Goal: Task Accomplishment & Management: Use online tool/utility

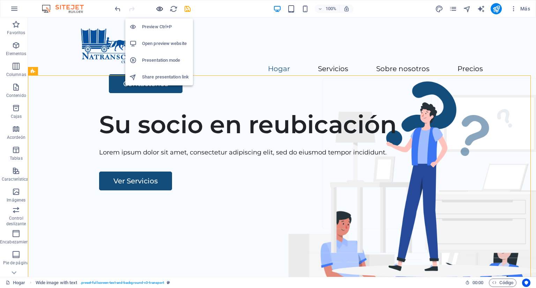
click at [160, 9] on icon "button" at bounding box center [160, 9] width 8 height 8
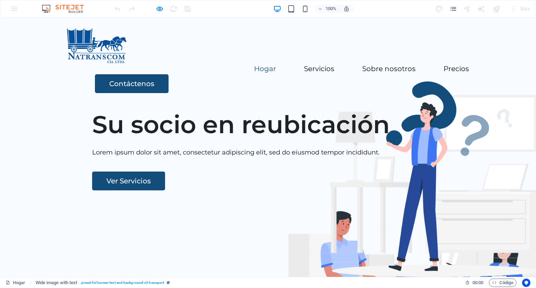
click at [254, 65] on font "Hogar" at bounding box center [265, 69] width 22 height 8
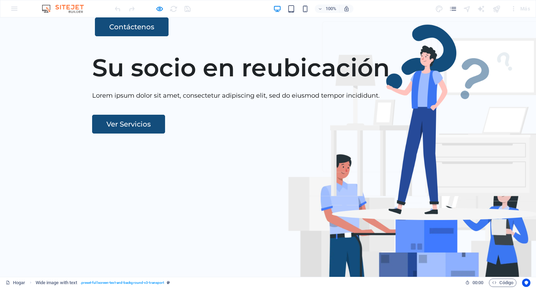
scroll to position [58, 0]
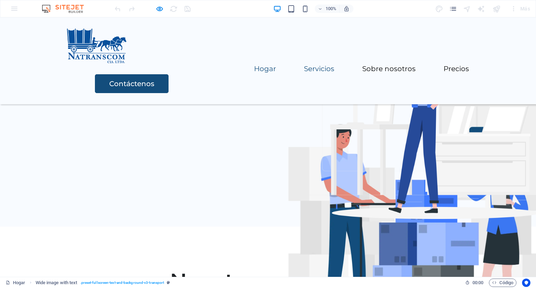
click at [304, 65] on font "Servicios" at bounding box center [319, 69] width 30 height 8
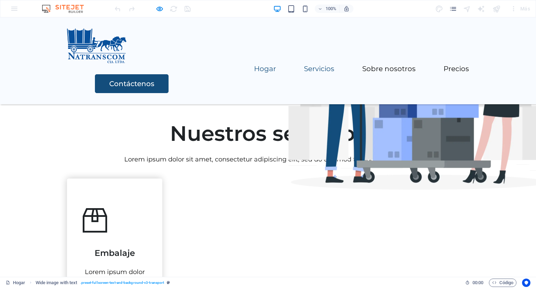
scroll to position [209, 0]
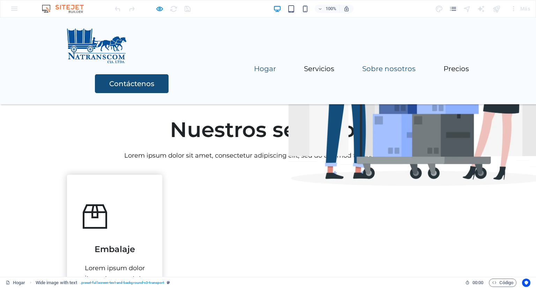
click at [362, 65] on font "Sobre nosotros" at bounding box center [388, 69] width 53 height 8
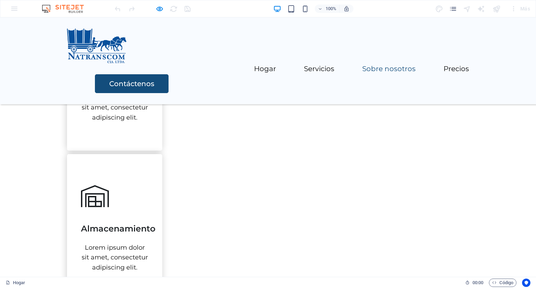
scroll to position [542, 0]
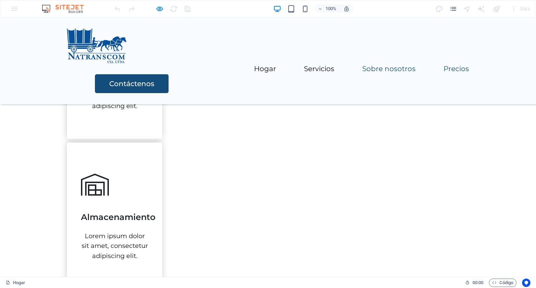
click at [444, 65] on font "Precios" at bounding box center [456, 69] width 25 height 8
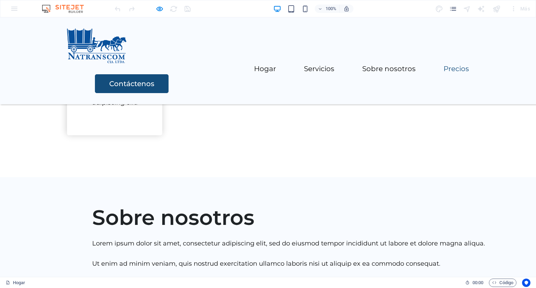
scroll to position [856, 0]
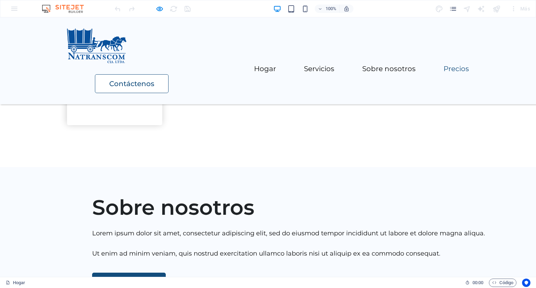
click at [154, 80] on font "Contáctenos" at bounding box center [131, 84] width 45 height 8
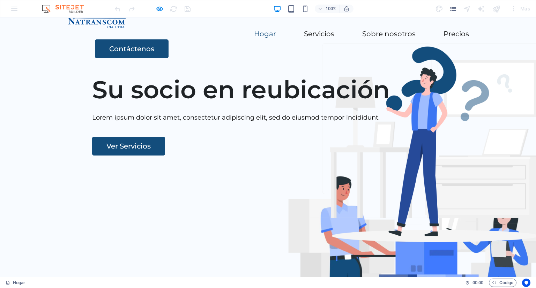
scroll to position [0, 0]
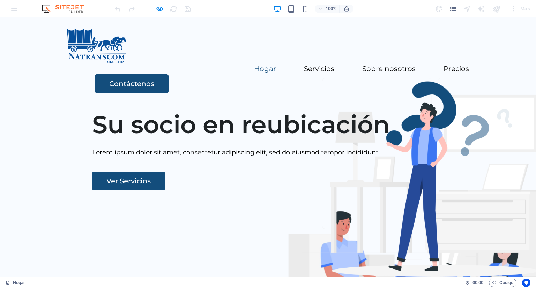
click at [254, 65] on font "Hogar" at bounding box center [265, 69] width 22 height 8
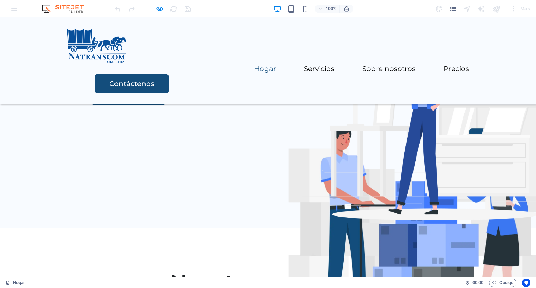
scroll to position [58, 0]
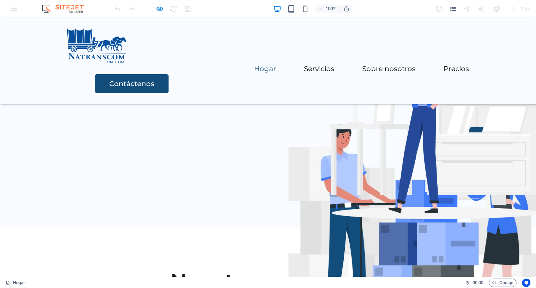
click at [254, 65] on font "Hogar" at bounding box center [265, 69] width 22 height 8
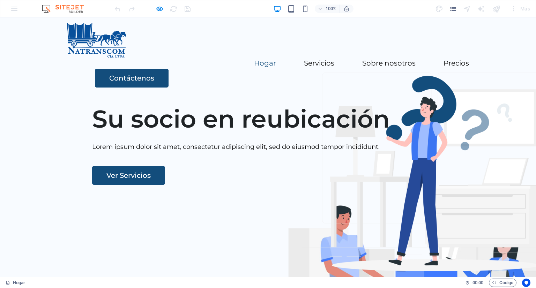
scroll to position [0, 0]
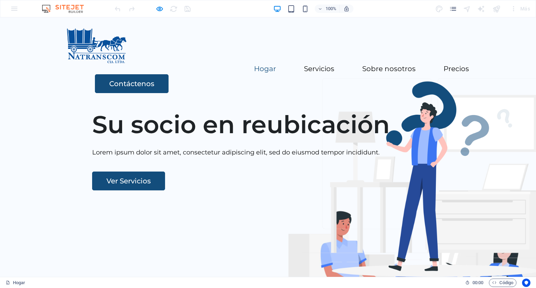
click at [254, 65] on font "Hogar" at bounding box center [265, 69] width 22 height 8
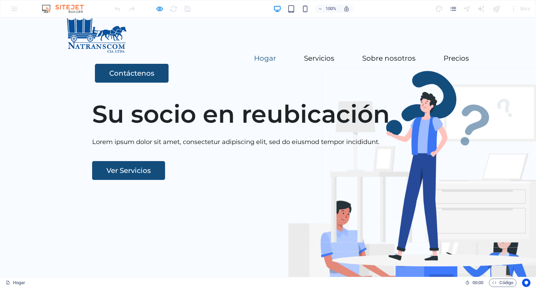
click at [167, 45] on header "Menú Hogar Servicios Sobre nosotros Precios Contáctenos" at bounding box center [268, 50] width 419 height 87
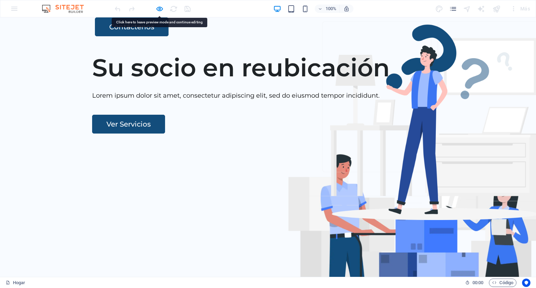
scroll to position [58, 0]
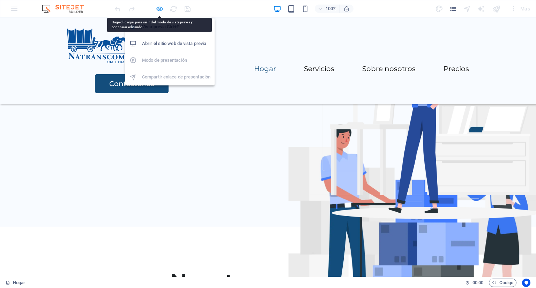
click at [158, 8] on icon "button" at bounding box center [160, 9] width 8 height 8
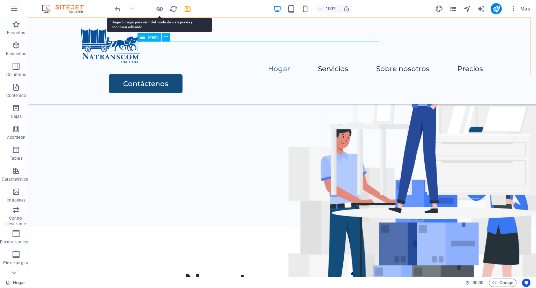
click at [177, 64] on nav "Hogar Servicios Sobre nosotros Precios" at bounding box center [282, 69] width 402 height 10
select select
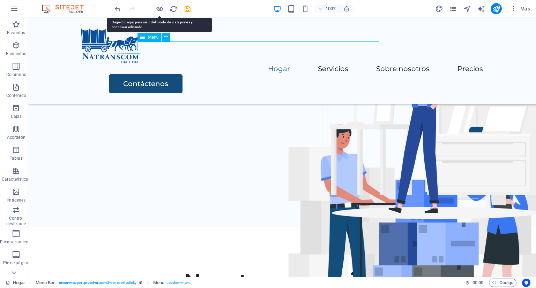
select select
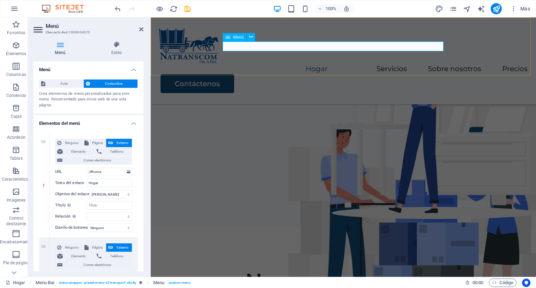
click at [232, 64] on nav "Hogar Servicios Sobre nosotros Precios" at bounding box center [343, 69] width 369 height 10
click at [237, 64] on nav "Hogar Servicios Sobre nosotros Precios" at bounding box center [343, 69] width 369 height 10
click at [105, 182] on input "Hogar" at bounding box center [110, 183] width 46 height 8
type input "H"
select select
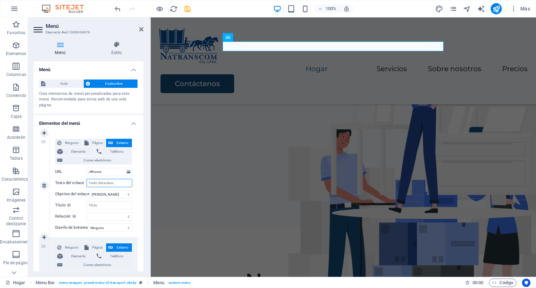
select select
type input "estas"
select select
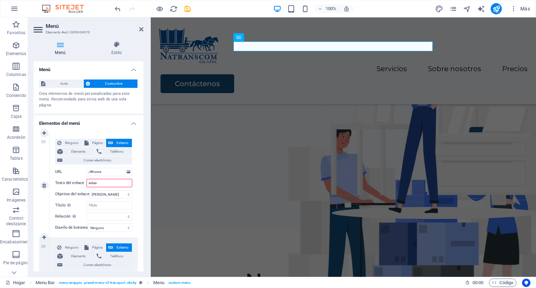
select select
type input "e"
type input "ESTAMOS EN"
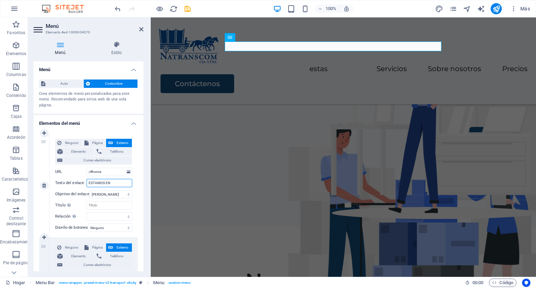
select select
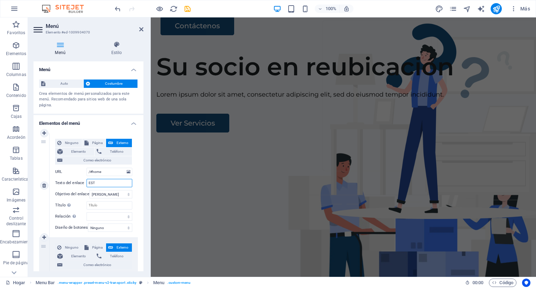
type input "ES"
select select
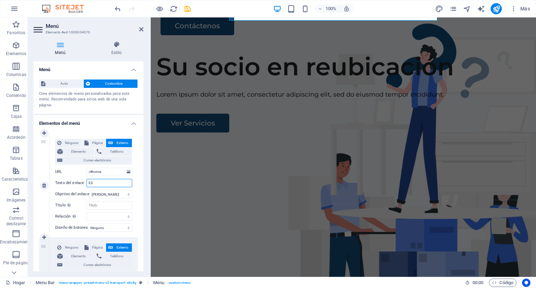
scroll to position [31, 0]
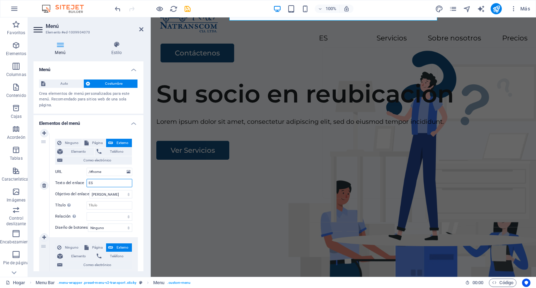
type input "E"
select select
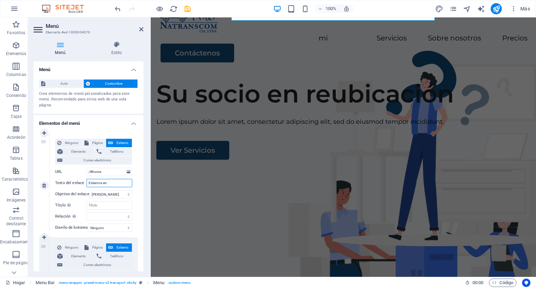
type input "Estamos en"
select select
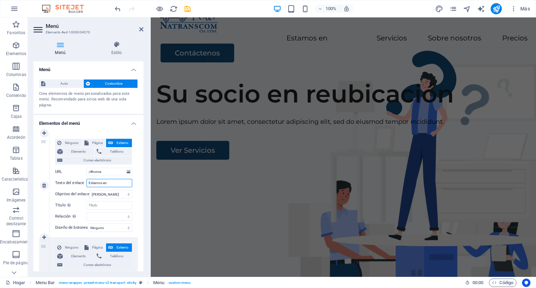
scroll to position [0, 0]
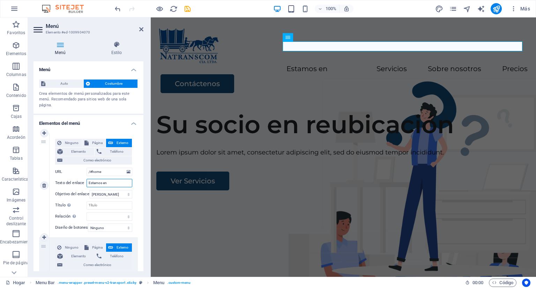
type input "Estamos en :"
select select
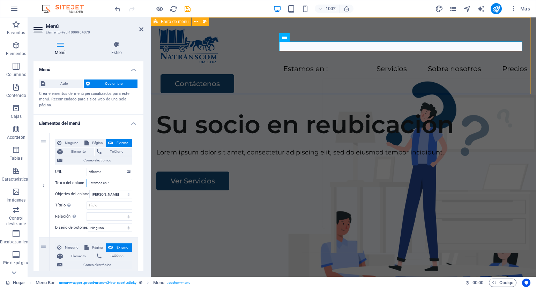
type input "Estamos en :"
click at [261, 72] on div "Menú Estamos en : Servicios Sobre nosotros Precios Contáctenos" at bounding box center [343, 60] width 385 height 87
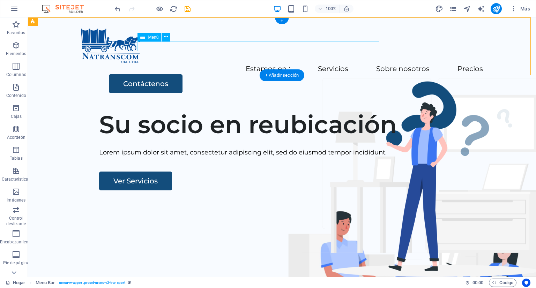
click at [170, 64] on nav "Estamos en : Servicios Sobre nosotros Precios" at bounding box center [282, 69] width 402 height 10
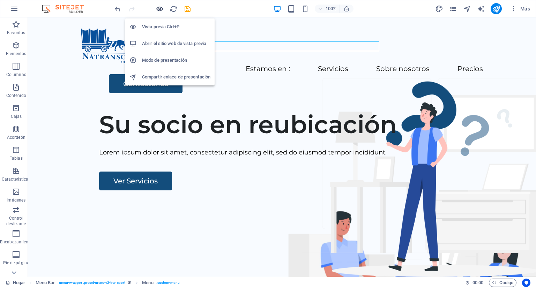
click at [159, 8] on icon "button" at bounding box center [160, 9] width 8 height 8
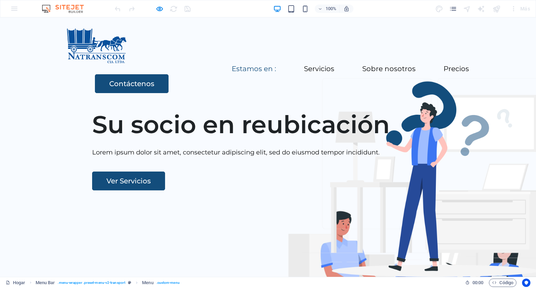
click at [232, 65] on font "Estamos en :" at bounding box center [254, 69] width 44 height 8
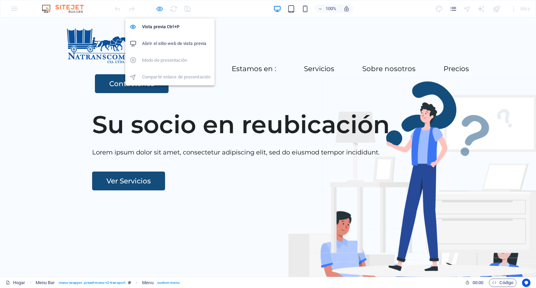
click at [159, 7] on icon "button" at bounding box center [160, 9] width 8 height 8
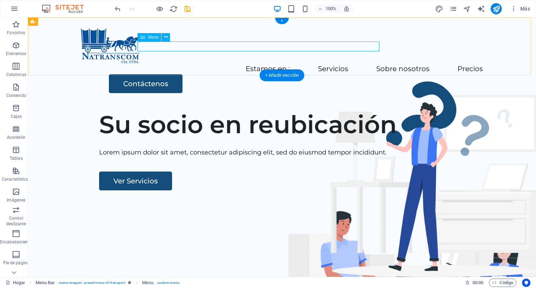
click at [158, 64] on nav "Estamos en : Servicios Sobre nosotros Precios" at bounding box center [282, 69] width 402 height 10
select select
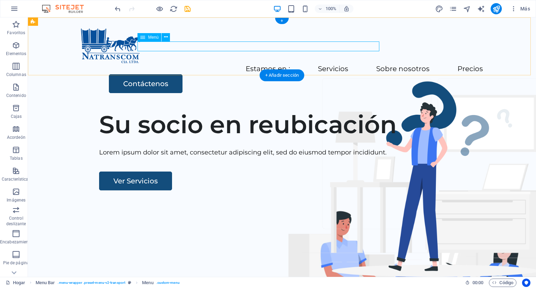
select select
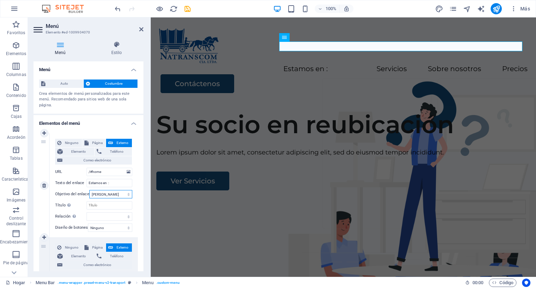
click at [128, 193] on select "Nueva pestaña Misma pestaña Cubrir" at bounding box center [110, 194] width 43 height 8
click at [113, 142] on button "Externo" at bounding box center [119, 143] width 26 height 8
click at [41, 131] on link at bounding box center [44, 133] width 8 height 8
select select
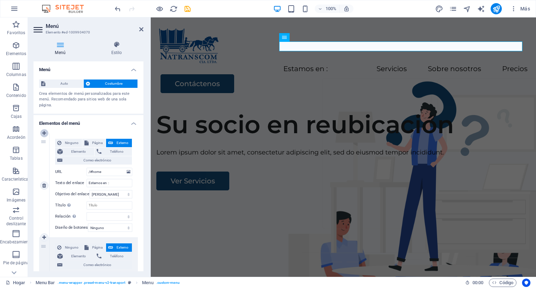
type input "/#home"
type input "Estamos en :"
select select
type input "/#services"
type input "Servicios"
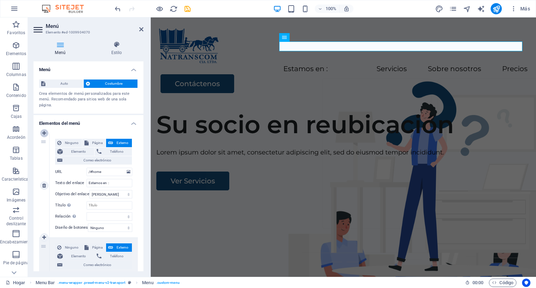
select select
type input "/#about"
type input "Sobre nosotros"
select select
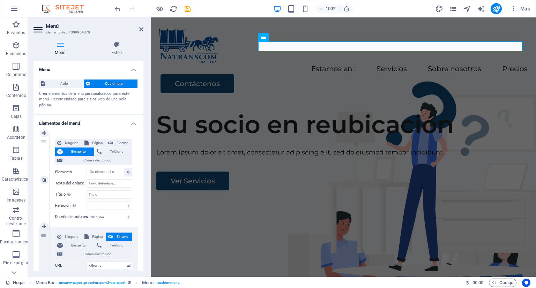
click at [46, 143] on div "1" at bounding box center [44, 180] width 10 height 94
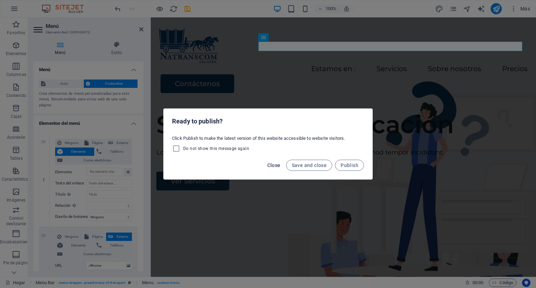
click at [270, 164] on span "Close" at bounding box center [273, 166] width 13 height 6
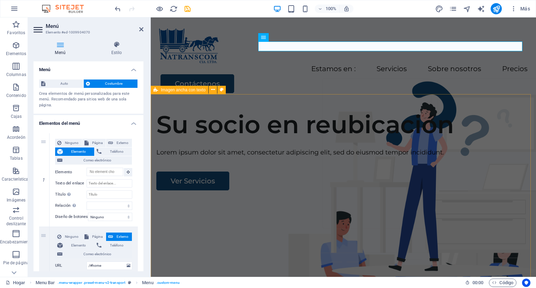
click at [198, 136] on div "Su socio en reubicación Lorem ipsum dolor sit amet, consectetur adipiscing elit…" at bounding box center [343, 237] width 385 height 267
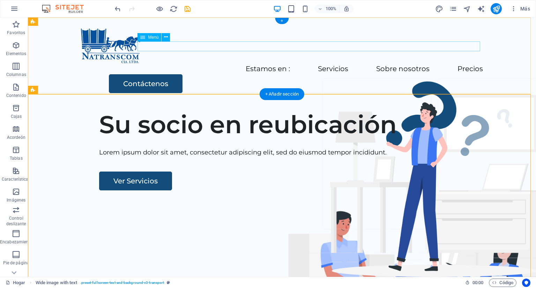
click at [257, 64] on nav "Estamos en : Servicios Sobre nosotros Precios" at bounding box center [282, 69] width 402 height 10
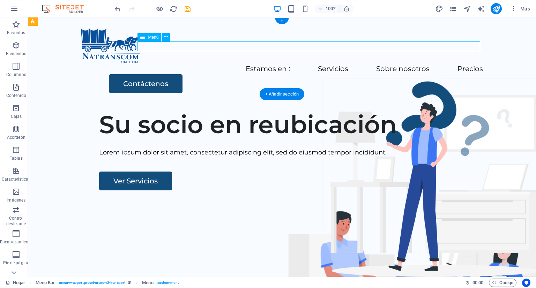
click at [325, 64] on nav "Estamos en : Servicios Sobre nosotros Precios" at bounding box center [282, 69] width 402 height 10
click at [161, 9] on icon "button" at bounding box center [160, 9] width 8 height 8
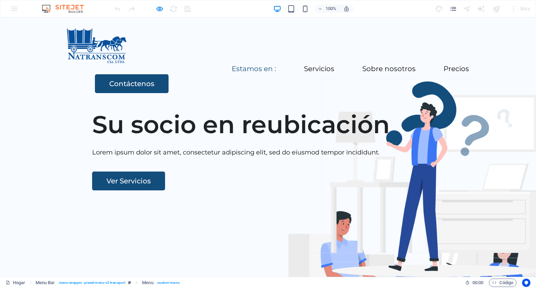
click at [240, 65] on font "Estamos en :" at bounding box center [254, 69] width 44 height 8
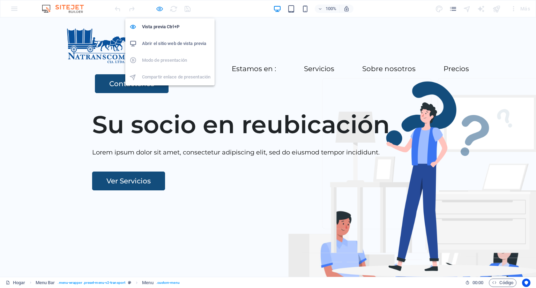
click at [158, 12] on icon "button" at bounding box center [160, 9] width 8 height 8
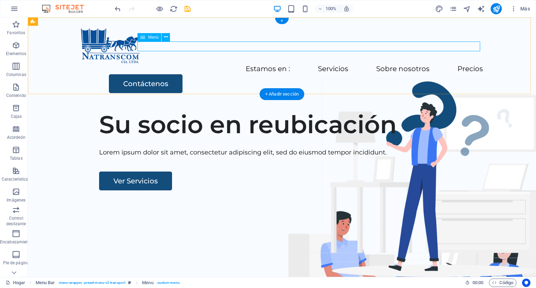
click at [253, 64] on nav "Estamos en : Servicios Sobre nosotros Precios" at bounding box center [282, 69] width 402 height 10
click at [166, 38] on icon at bounding box center [166, 37] width 4 height 7
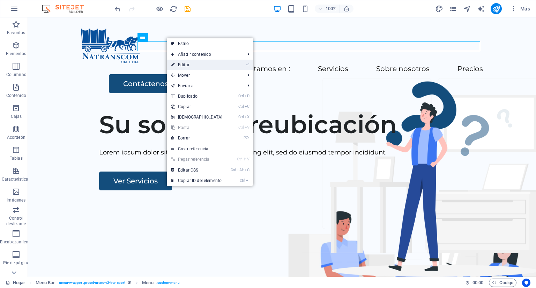
click at [179, 65] on font "Editar" at bounding box center [184, 64] width 12 height 5
select select
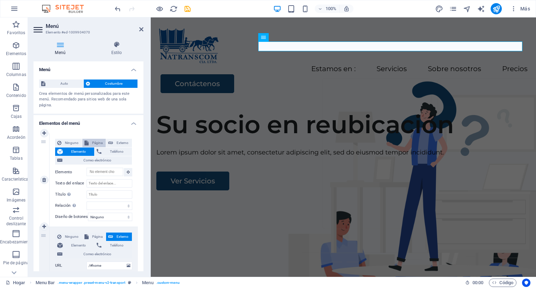
scroll to position [70, 0]
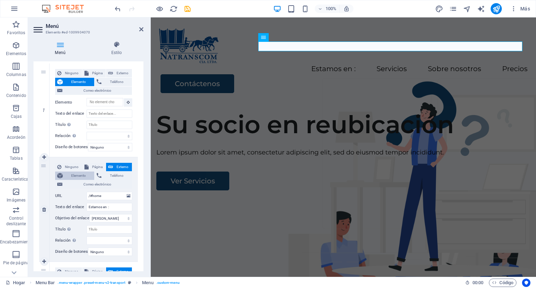
click at [73, 176] on font "Elemento" at bounding box center [78, 176] width 15 height 4
select select
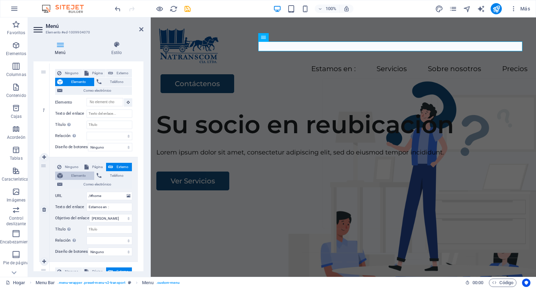
select select
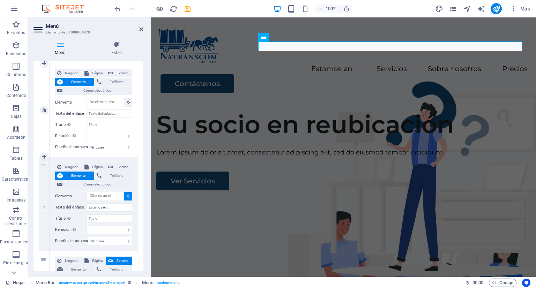
click at [73, 80] on font "Elemento" at bounding box center [78, 82] width 15 height 4
click at [45, 109] on icon at bounding box center [44, 110] width 4 height 5
type input "Estamos en :"
select select
type input "/#services"
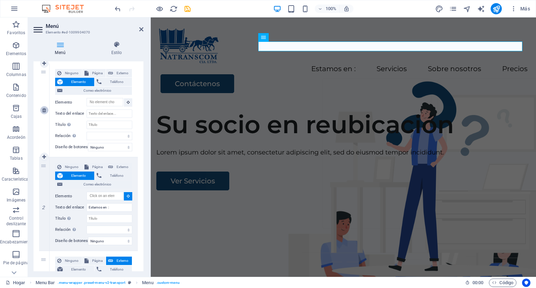
type input "Servicios"
select select
type input "/#about"
type input "Sobre nosotros"
select select
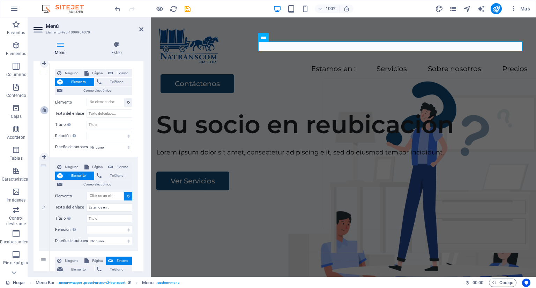
type input "/#pricing"
type input "Precios"
select select
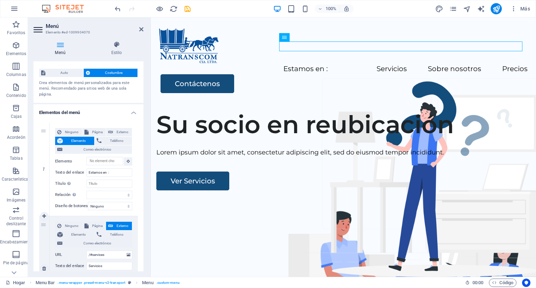
scroll to position [0, 0]
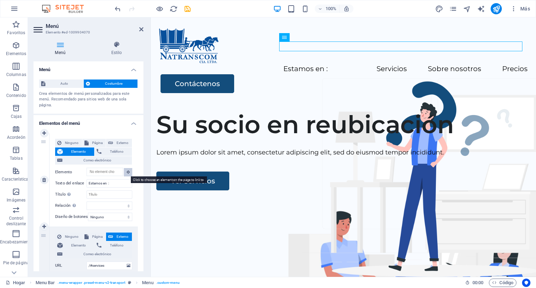
click at [127, 172] on icon at bounding box center [128, 171] width 3 height 3
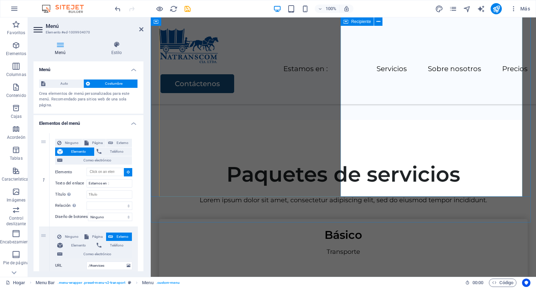
scroll to position [1257, 0]
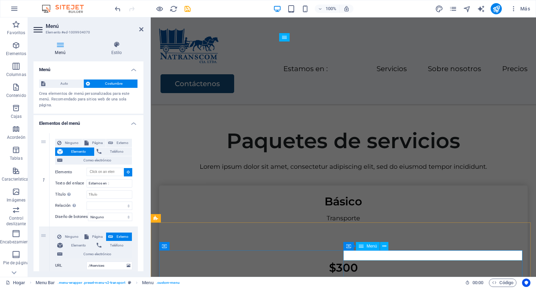
type input "#ed-1009904481"
select select
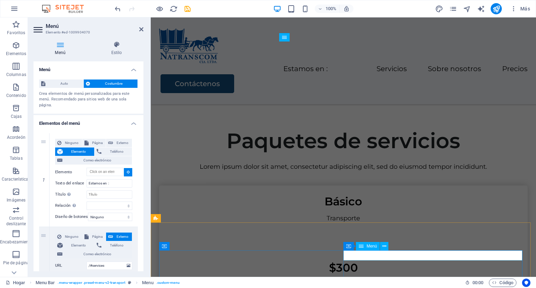
select select
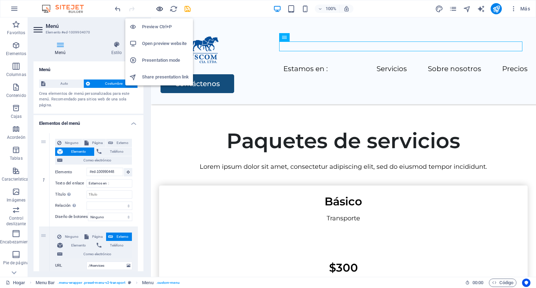
click at [156, 6] on icon "button" at bounding box center [160, 9] width 8 height 8
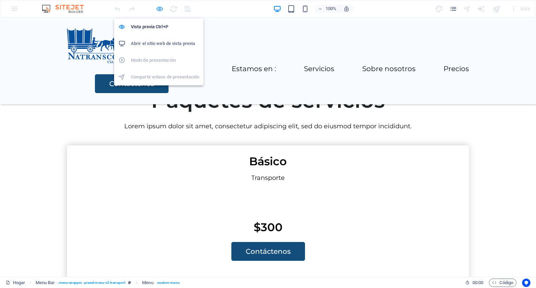
scroll to position [1210, 0]
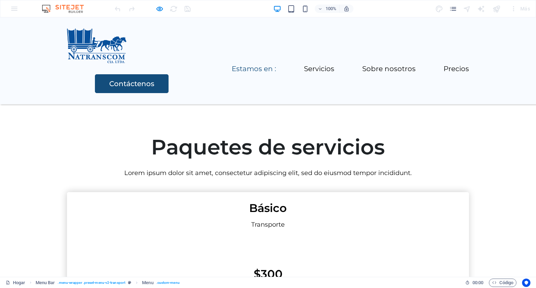
click at [232, 65] on font "Estamos en :" at bounding box center [254, 69] width 44 height 8
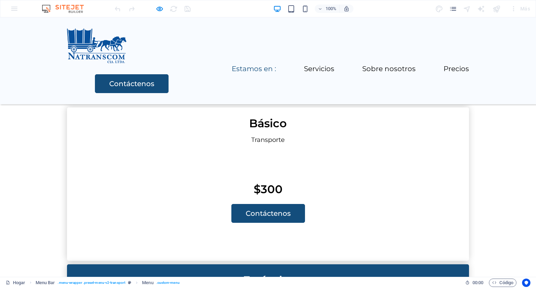
scroll to position [1351, 0]
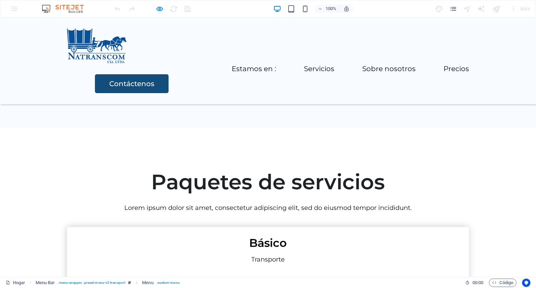
scroll to position [1350, 0]
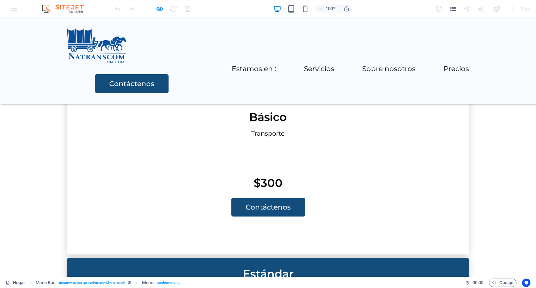
scroll to position [1351, 0]
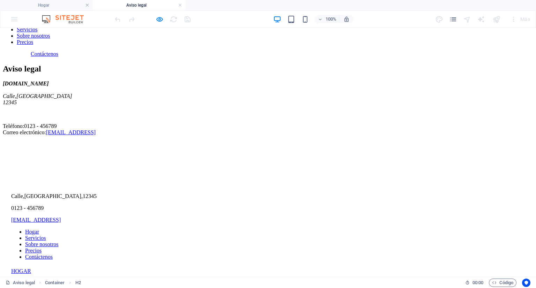
scroll to position [60, 0]
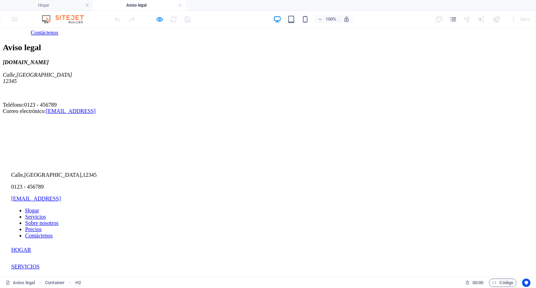
click at [295, 208] on nav "Hogar Servicios Sobre nosotros Precios Contáctenos" at bounding box center [268, 223] width 514 height 31
click at [296, 208] on nav "Hogar Servicios Sobre nosotros Precios Contáctenos" at bounding box center [268, 223] width 514 height 31
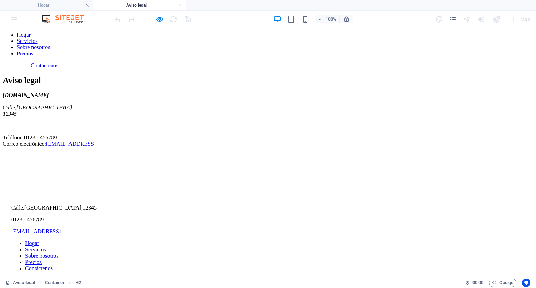
scroll to position [0, 0]
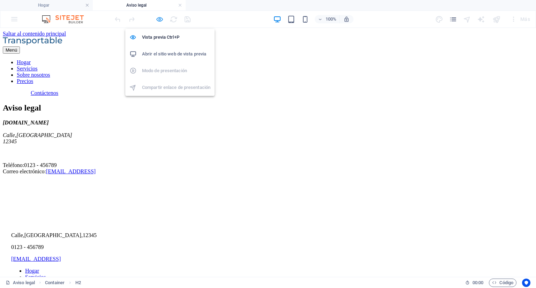
click at [159, 19] on icon "button" at bounding box center [160, 19] width 8 height 8
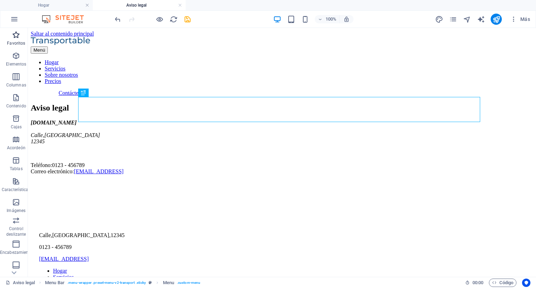
click at [21, 36] on span "Favoritos" at bounding box center [16, 39] width 32 height 17
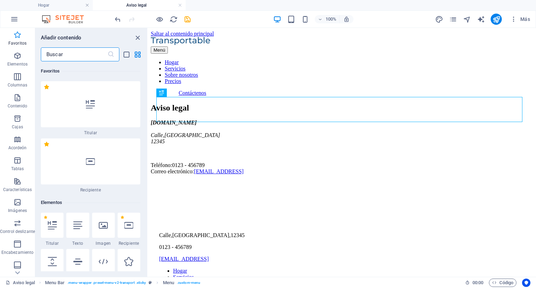
click at [16, 36] on icon "button" at bounding box center [17, 35] width 8 height 8
click at [16, 60] on icon "button" at bounding box center [17, 56] width 8 height 8
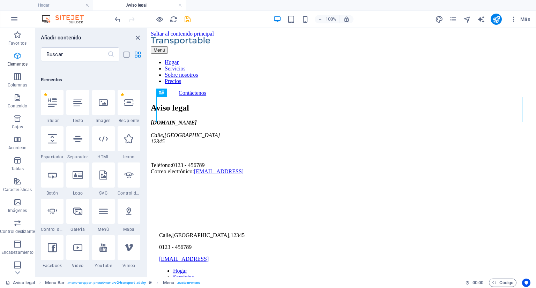
scroll to position [131, 0]
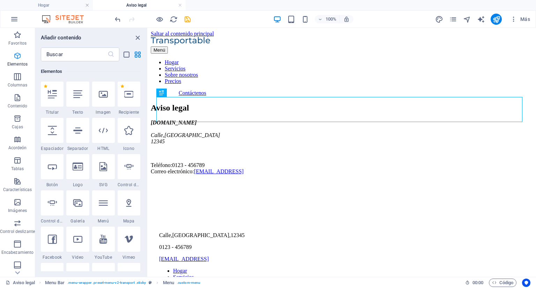
click at [16, 60] on icon "button" at bounding box center [17, 56] width 8 height 8
click at [15, 75] on icon "button" at bounding box center [17, 77] width 8 height 8
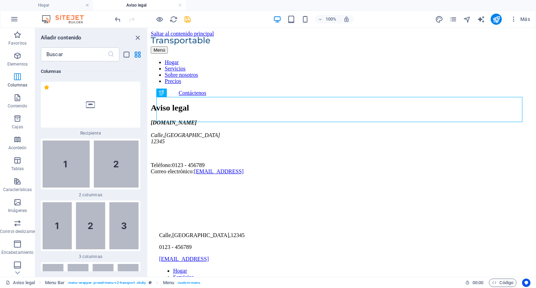
scroll to position [403, 0]
click at [118, 20] on icon "deshacer" at bounding box center [118, 19] width 8 height 8
click at [158, 24] on div at bounding box center [152, 19] width 78 height 11
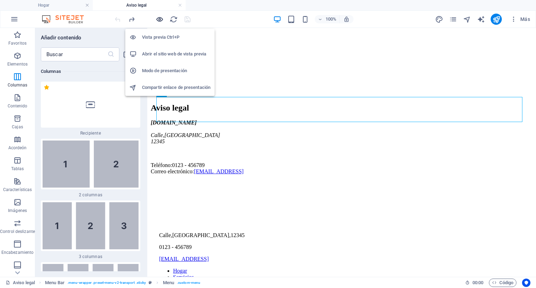
click at [158, 20] on icon "button" at bounding box center [160, 19] width 8 height 8
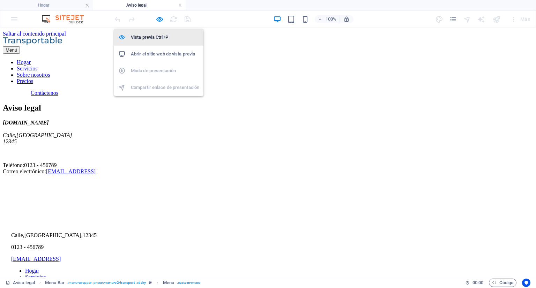
click at [142, 39] on font "Vista previa Ctrl+P" at bounding box center [149, 37] width 37 height 5
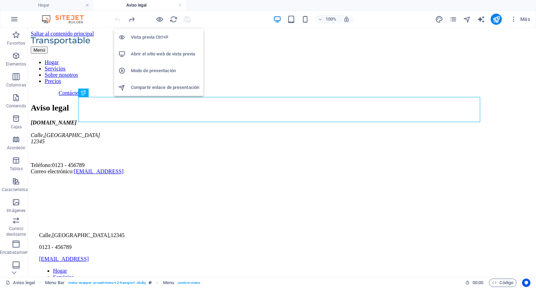
click at [131, 71] on font "Modo de presentación" at bounding box center [153, 70] width 45 height 5
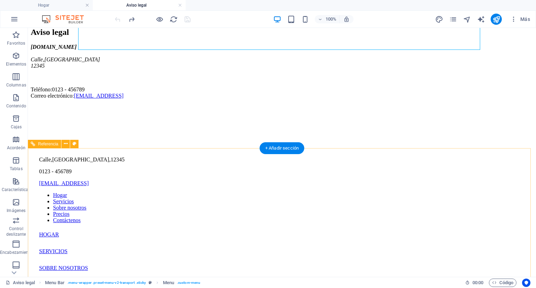
scroll to position [86, 0]
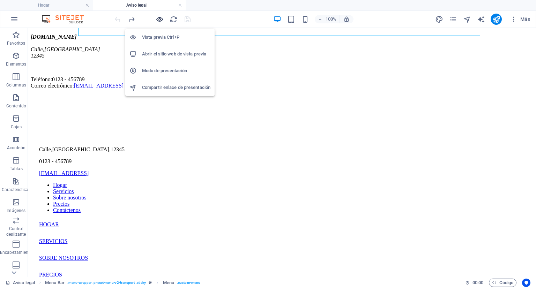
click at [160, 20] on icon "button" at bounding box center [160, 19] width 8 height 8
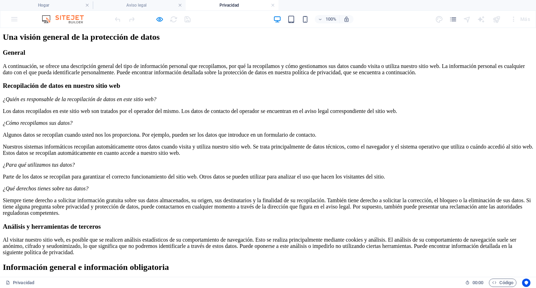
scroll to position [0, 0]
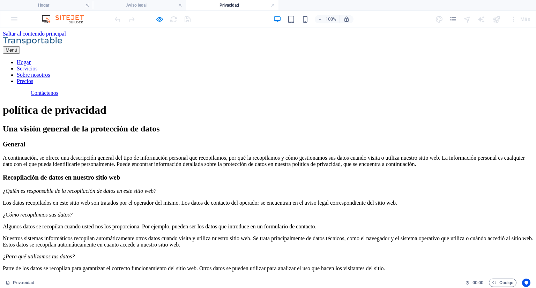
click at [418, 90] on div "Contáctenos" at bounding box center [282, 93] width 503 height 6
click at [273, 5] on link at bounding box center [273, 5] width 4 height 7
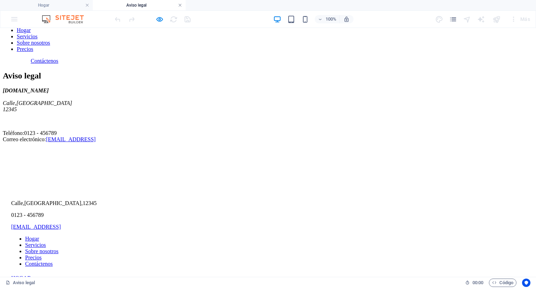
click at [179, 6] on link at bounding box center [180, 5] width 4 height 7
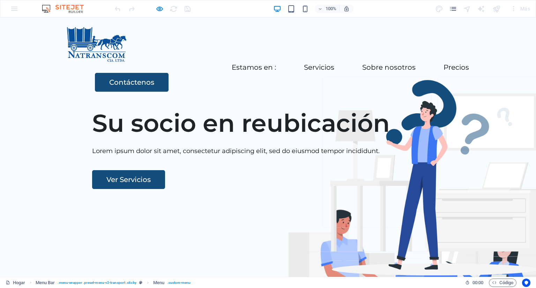
scroll to position [0, 0]
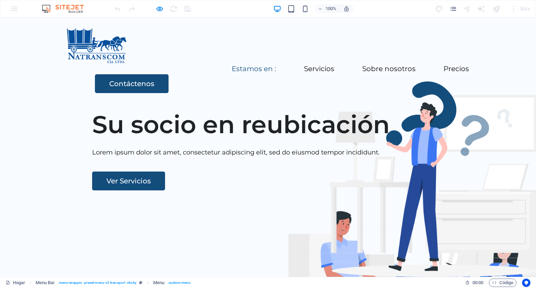
click at [232, 65] on font "Estamos en :" at bounding box center [254, 69] width 44 height 8
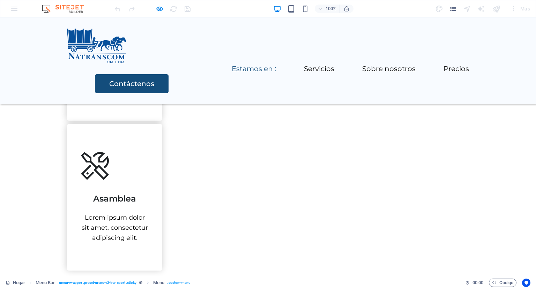
scroll to position [1351, 0]
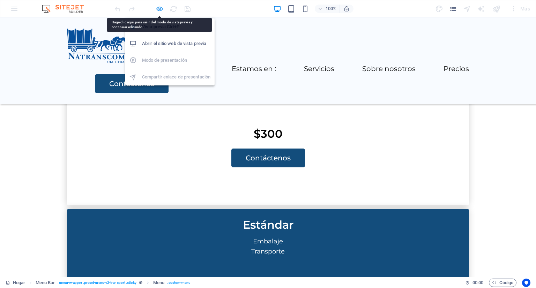
click at [159, 9] on icon "button" at bounding box center [160, 9] width 8 height 8
select select
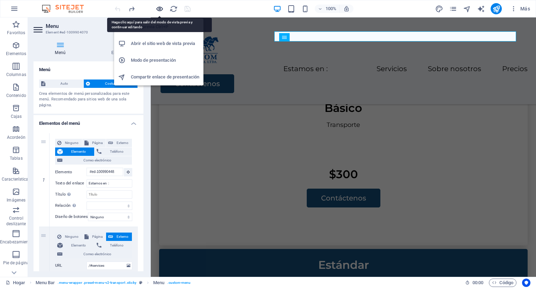
scroll to position [1360, 0]
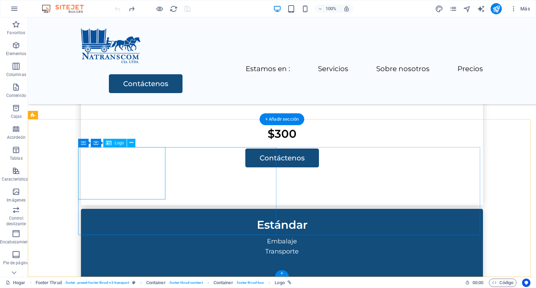
scroll to position [1335, 0]
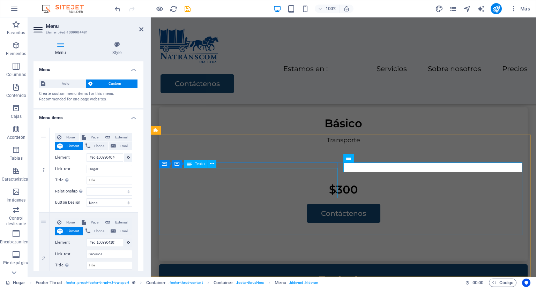
scroll to position [1345, 0]
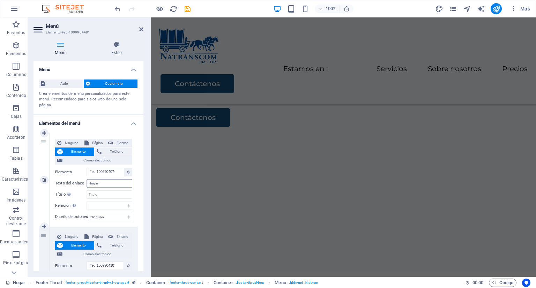
scroll to position [1268, 0]
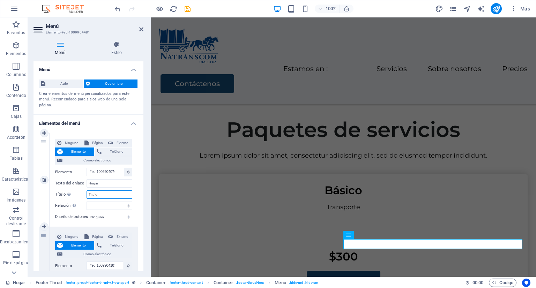
click at [106, 196] on input "Título La descripción adicional del enlace no debe coincidir con el texto del e…" at bounding box center [110, 195] width 46 height 8
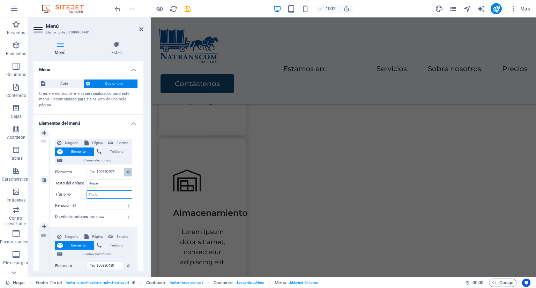
scroll to position [1191, 0]
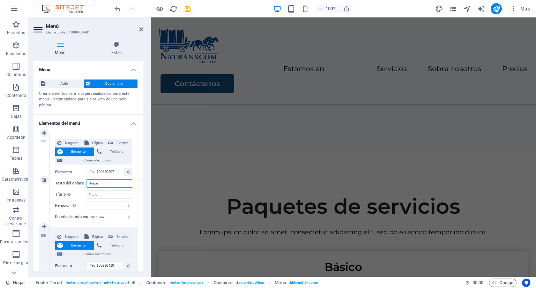
click at [105, 185] on input "Hogar" at bounding box center [110, 183] width 46 height 8
type input "H"
select select
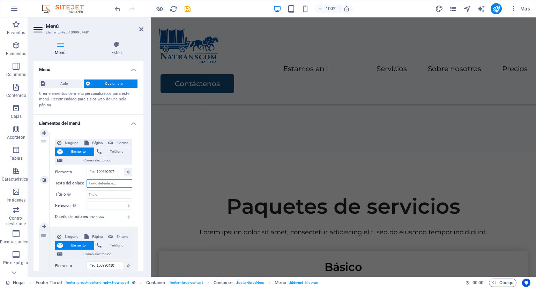
select select
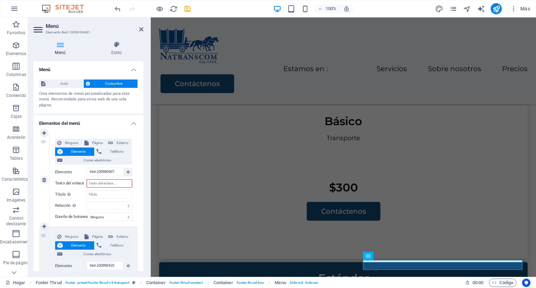
scroll to position [1345, 0]
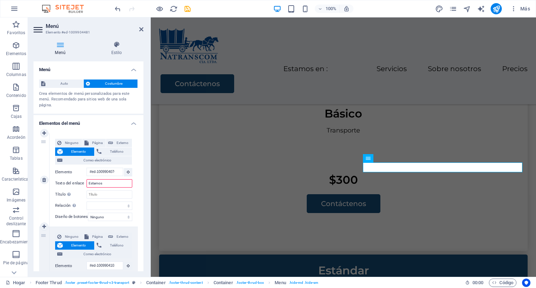
type input "Estamos"
select select
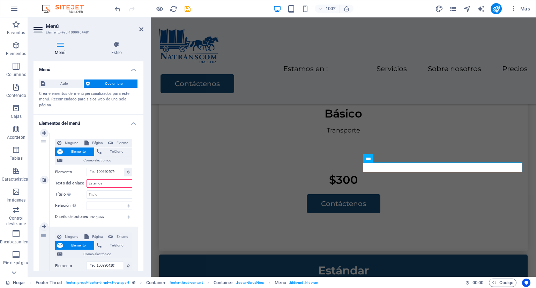
select select
type input "Estamos en"
select select
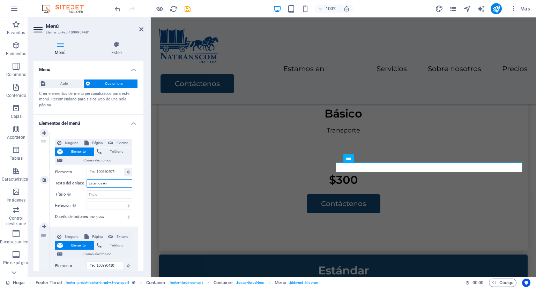
select select
type input "Estamos en:"
select select
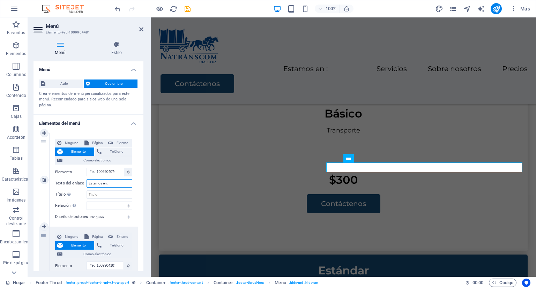
select select
type input "Estamos en:"
click at [142, 32] on header "Menú Elemento #ed-1009904481" at bounding box center [89, 26] width 110 height 18
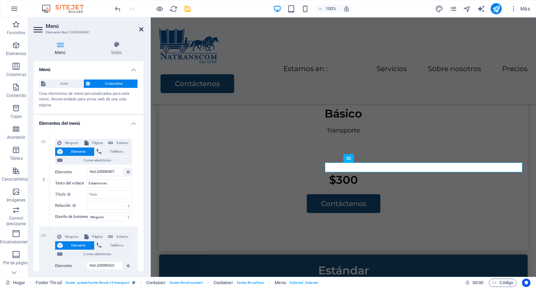
click at [142, 27] on icon at bounding box center [141, 30] width 4 height 6
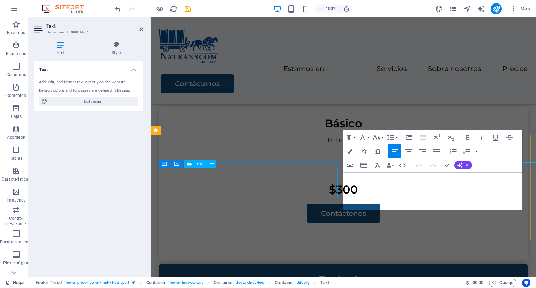
scroll to position [1345, 0]
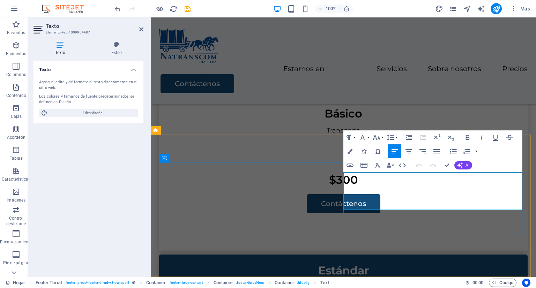
drag, startPoint x: 370, startPoint y: 179, endPoint x: 366, endPoint y: 181, distance: 4.3
click at [142, 28] on icon at bounding box center [141, 30] width 4 height 6
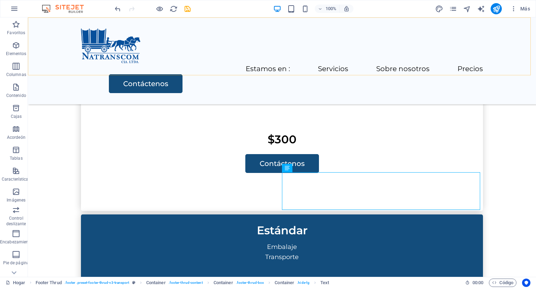
scroll to position [1335, 0]
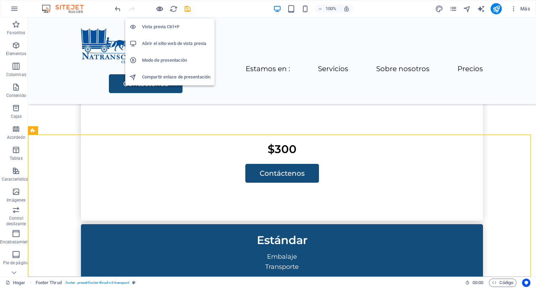
click at [156, 6] on icon "button" at bounding box center [160, 9] width 8 height 8
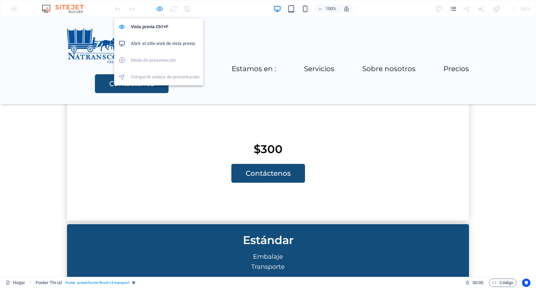
scroll to position [1298, 0]
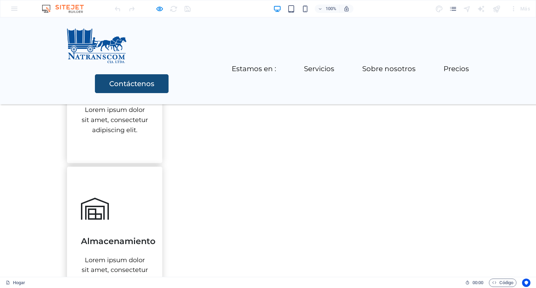
scroll to position [507, 0]
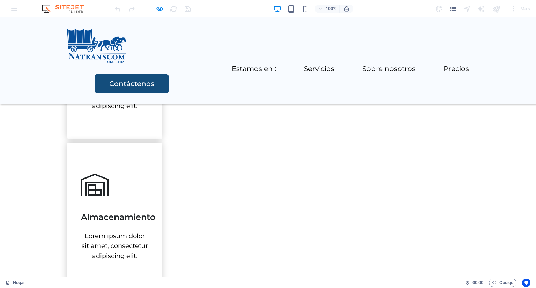
drag, startPoint x: 73, startPoint y: 126, endPoint x: 189, endPoint y: 133, distance: 115.8
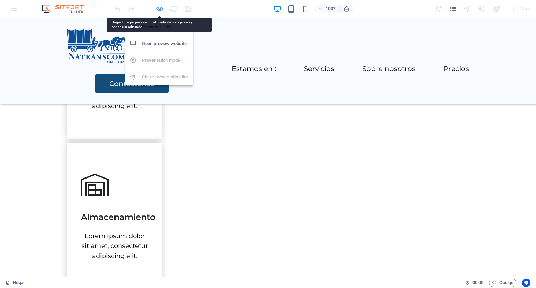
click at [159, 10] on icon "button" at bounding box center [160, 9] width 8 height 8
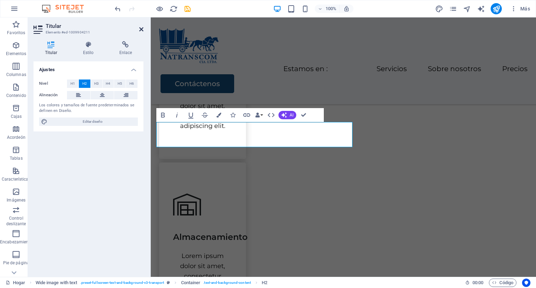
click at [140, 28] on icon at bounding box center [141, 30] width 4 height 6
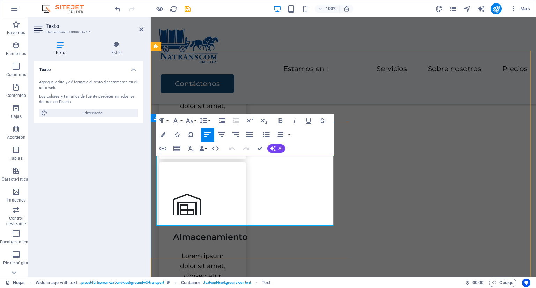
drag, startPoint x: 159, startPoint y: 163, endPoint x: 208, endPoint y: 217, distance: 72.9
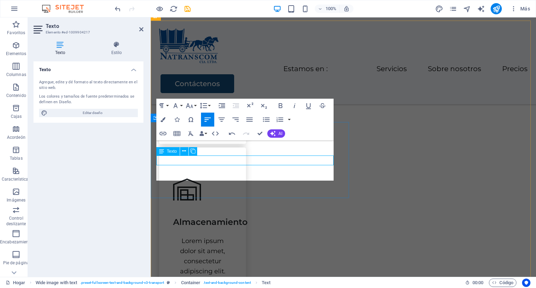
scroll to position [0, 56]
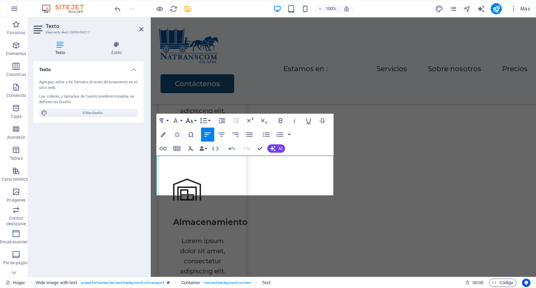
click at [189, 120] on icon "button" at bounding box center [189, 120] width 7 height 5
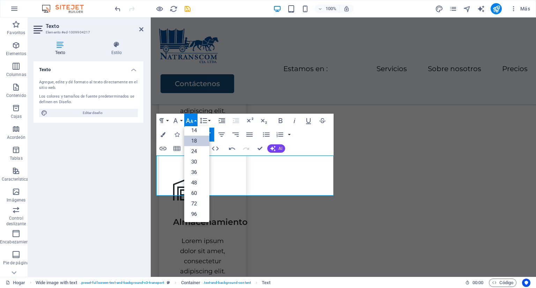
scroll to position [56, 0]
click at [194, 179] on font "48" at bounding box center [194, 183] width 6 height 10
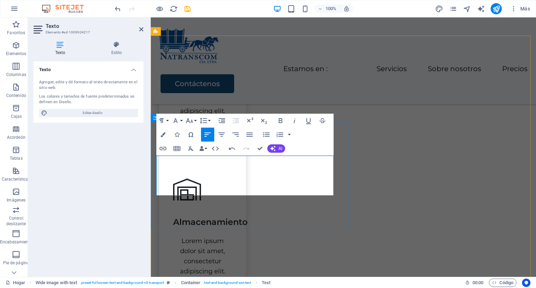
scroll to position [564, 0]
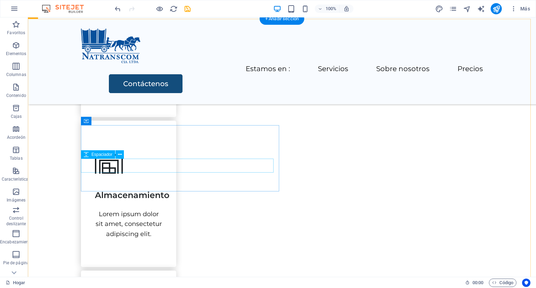
select select "px"
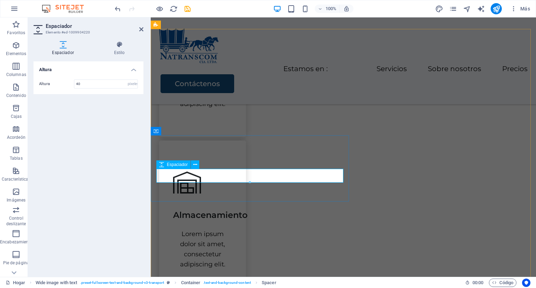
click at [162, 166] on icon at bounding box center [161, 165] width 5 height 8
click at [99, 141] on div "Altura Altura 40 píxeles movimiento rápido del ojo vh Volkswagen" at bounding box center [89, 166] width 110 height 210
click at [142, 29] on icon at bounding box center [141, 30] width 4 height 6
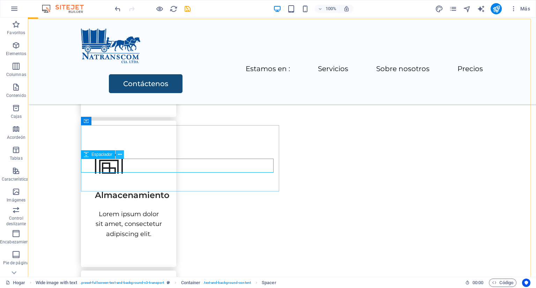
click at [120, 157] on icon at bounding box center [120, 154] width 4 height 7
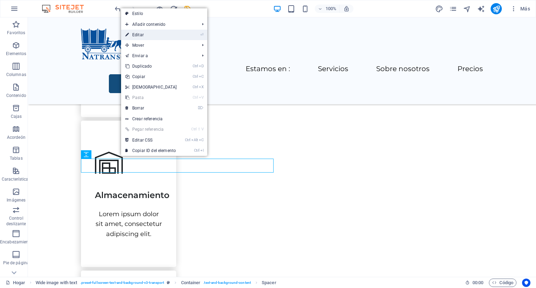
click at [140, 34] on font "Editar" at bounding box center [138, 34] width 12 height 5
select select "px"
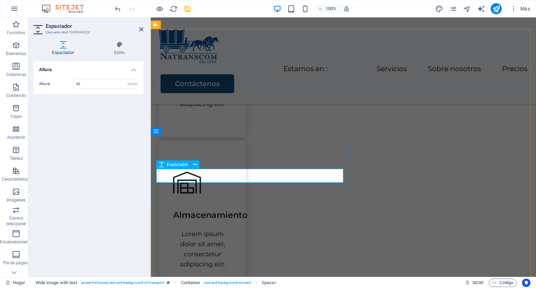
click at [133, 70] on h4 "Altura" at bounding box center [89, 67] width 110 height 13
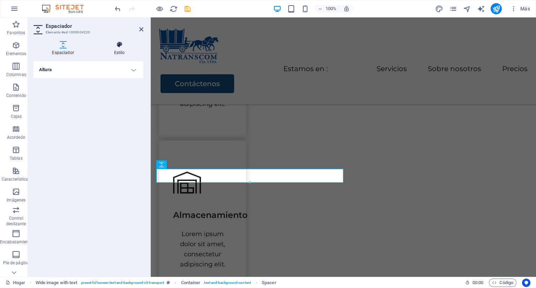
click at [119, 45] on icon at bounding box center [119, 44] width 48 height 7
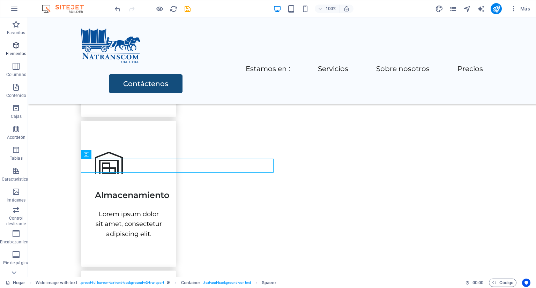
click at [15, 43] on icon "button" at bounding box center [16, 45] width 8 height 8
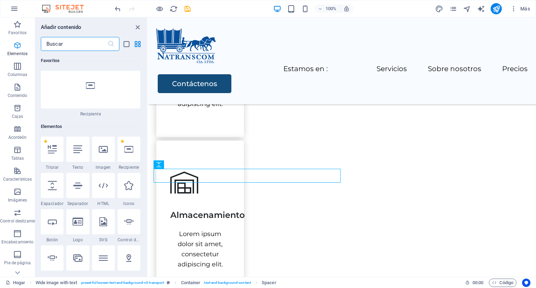
scroll to position [131, 0]
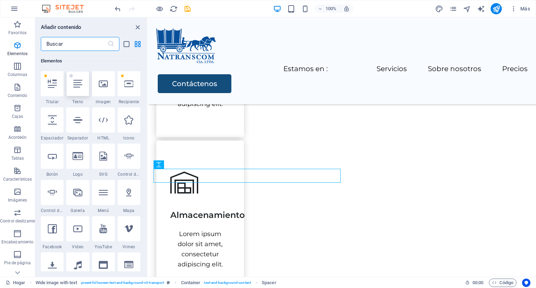
click at [79, 84] on icon at bounding box center [77, 83] width 9 height 9
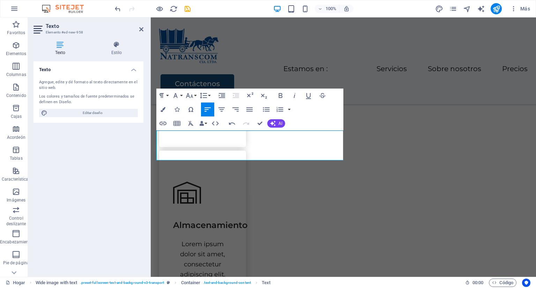
scroll to position [549, 0]
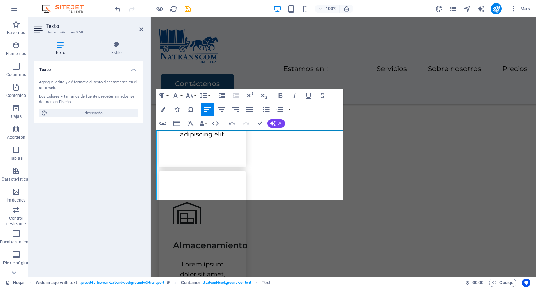
scroll to position [529, 0]
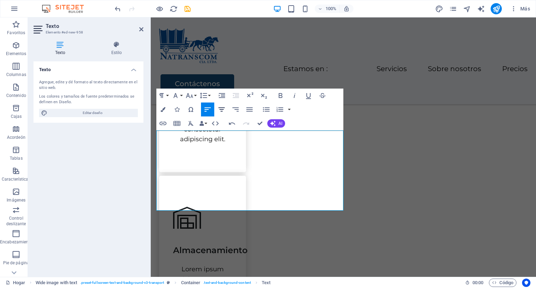
click at [219, 109] on icon "button" at bounding box center [222, 109] width 8 height 8
click at [247, 108] on icon "button" at bounding box center [249, 109] width 8 height 8
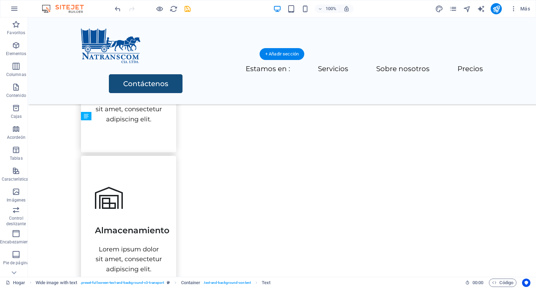
drag, startPoint x: 131, startPoint y: 133, endPoint x: 112, endPoint y: 223, distance: 92.1
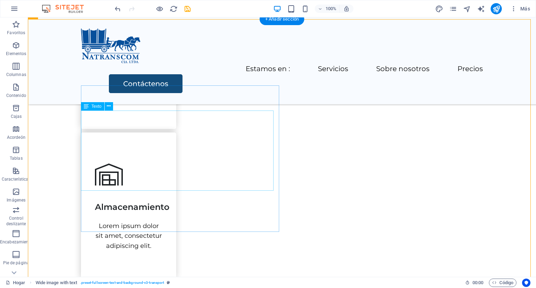
scroll to position [564, 0]
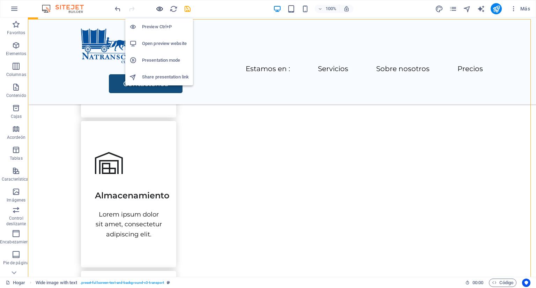
click at [159, 11] on icon "button" at bounding box center [160, 9] width 8 height 8
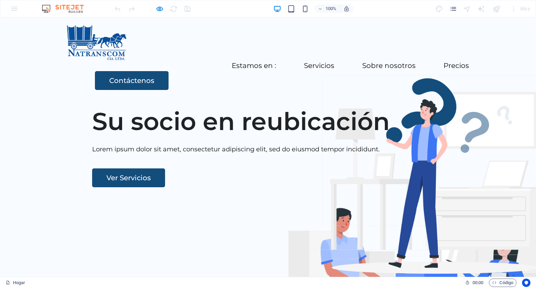
scroll to position [0, 0]
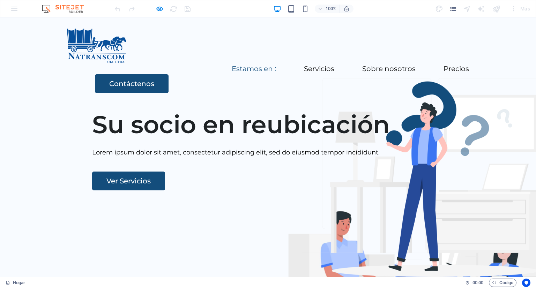
click at [232, 65] on font "Estamos en :" at bounding box center [254, 69] width 44 height 8
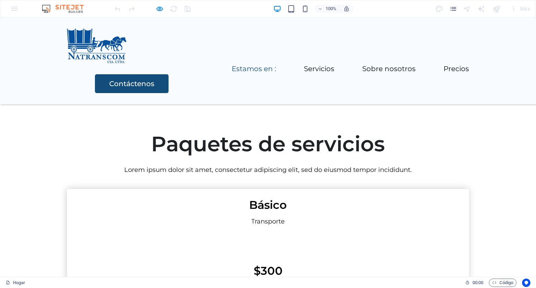
scroll to position [1298, 0]
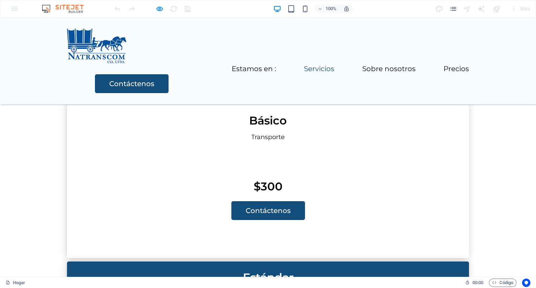
click at [304, 65] on font "Servicios" at bounding box center [319, 69] width 30 height 8
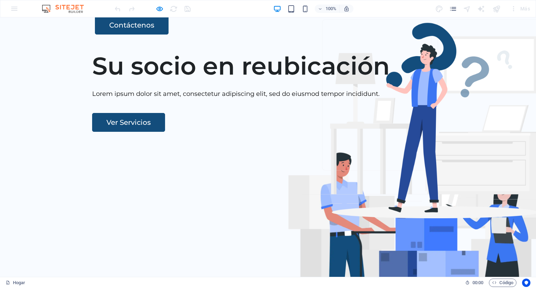
scroll to position [0, 0]
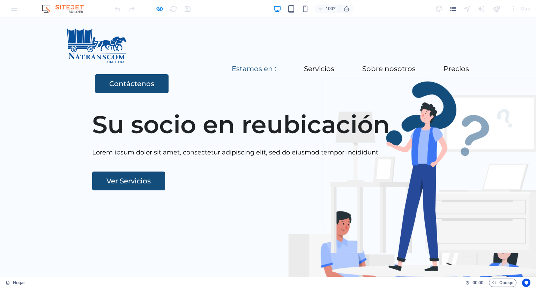
click at [232, 65] on font "Estamos en :" at bounding box center [254, 69] width 44 height 8
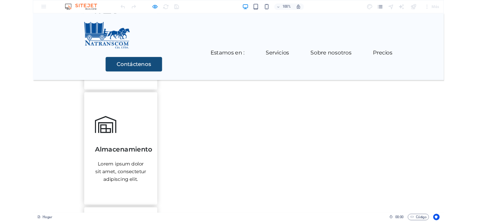
scroll to position [565, 0]
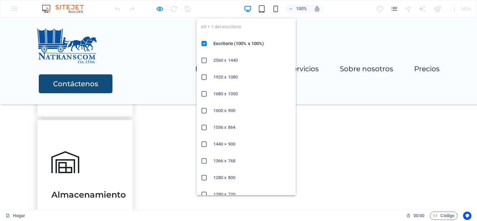
click at [248, 9] on icon "button" at bounding box center [248, 9] width 8 height 8
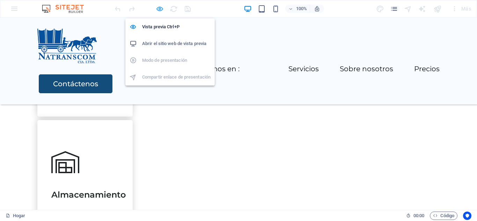
click at [159, 9] on icon "button" at bounding box center [160, 9] width 8 height 8
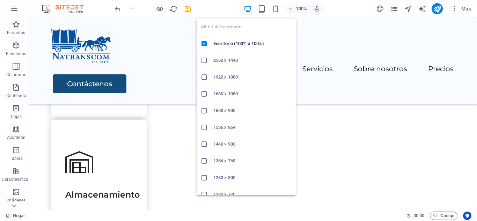
click at [246, 12] on icon "button" at bounding box center [248, 9] width 8 height 8
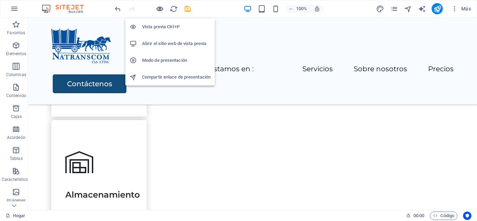
click at [159, 11] on icon "button" at bounding box center [160, 9] width 8 height 8
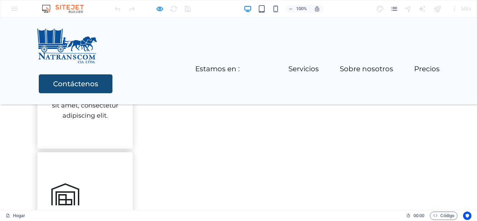
scroll to position [530, 0]
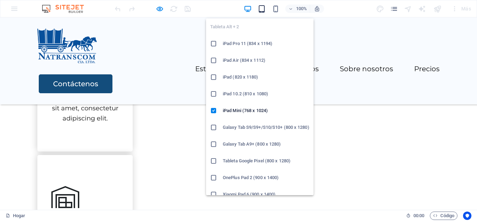
click at [261, 7] on icon "button" at bounding box center [262, 9] width 8 height 8
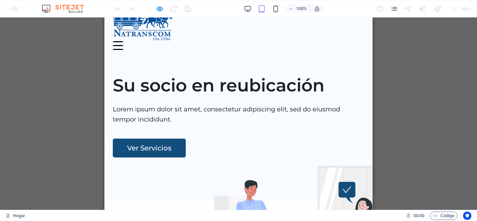
scroll to position [0, 0]
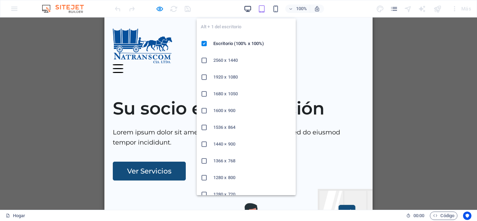
click at [250, 9] on icon "button" at bounding box center [248, 9] width 8 height 8
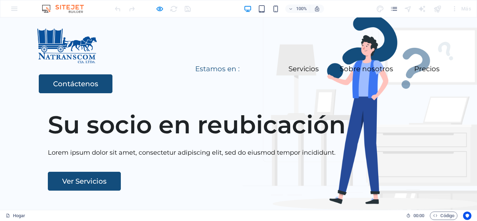
click at [195, 65] on font "Estamos en :" at bounding box center [217, 69] width 44 height 8
click at [152, 10] on div at bounding box center [152, 8] width 78 height 11
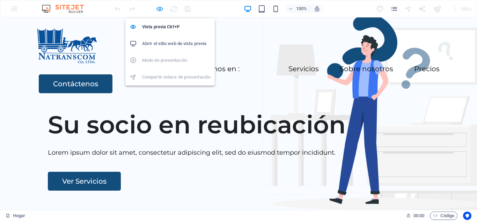
click at [159, 10] on icon "button" at bounding box center [160, 9] width 8 height 8
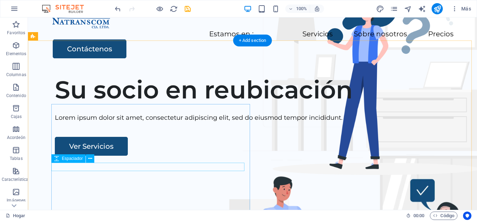
scroll to position [105, 0]
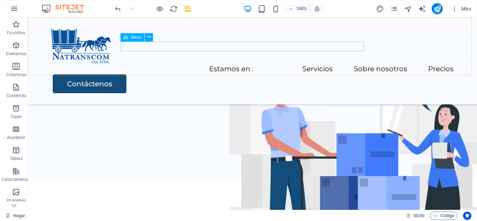
click at [137, 64] on nav "Estamos en : Servicios Sobre nosotros Precios" at bounding box center [252, 69] width 402 height 10
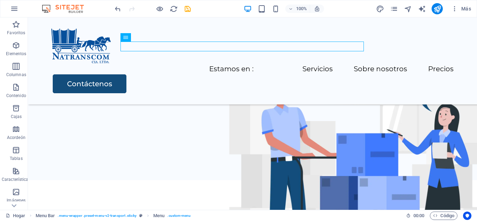
click at [167, 7] on div at bounding box center [152, 8] width 78 height 11
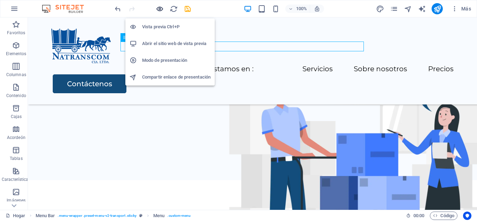
click at [158, 9] on icon "button" at bounding box center [160, 9] width 8 height 8
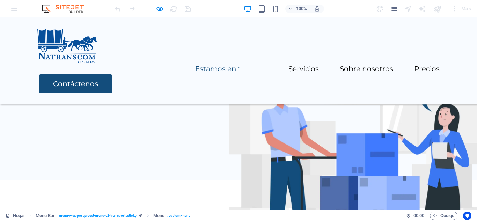
click at [195, 65] on font "Estamos en :" at bounding box center [217, 69] width 44 height 8
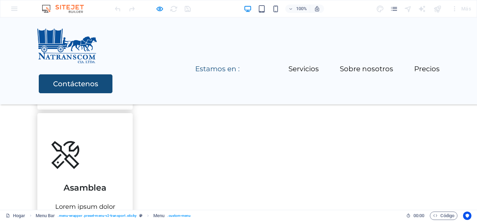
scroll to position [1366, 0]
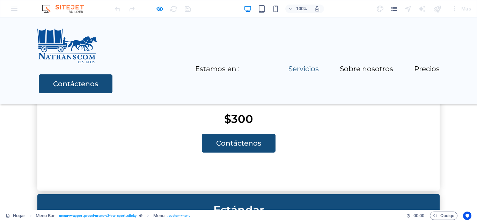
click at [288, 65] on font "Servicios" at bounding box center [303, 69] width 30 height 8
click at [340, 65] on font "Sobre nosotros" at bounding box center [366, 69] width 53 height 8
click at [414, 65] on font "Precios" at bounding box center [426, 69] width 25 height 8
click at [195, 65] on font "Estamos en :" at bounding box center [217, 69] width 44 height 8
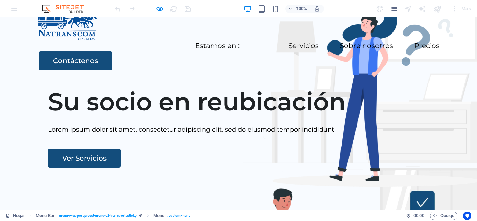
scroll to position [35, 0]
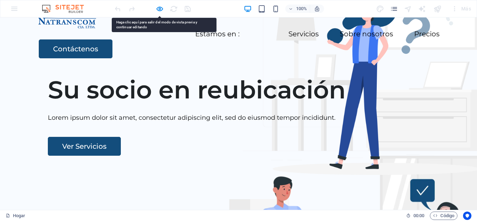
click at [155, 8] on div at bounding box center [152, 8] width 78 height 11
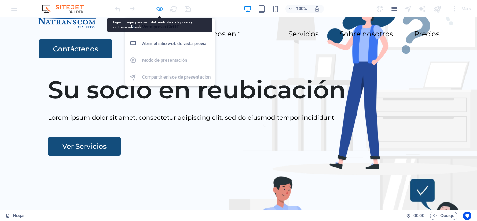
click at [159, 8] on icon "button" at bounding box center [160, 9] width 8 height 8
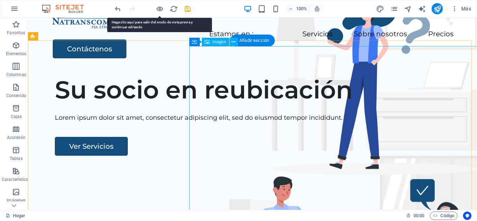
select select "px"
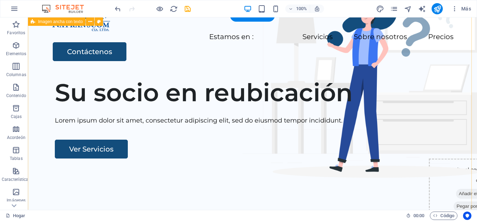
scroll to position [0, 0]
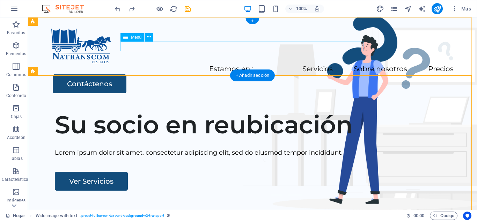
click at [130, 64] on nav "Estamos en : Servicios Sobre nosotros Precios" at bounding box center [252, 69] width 402 height 10
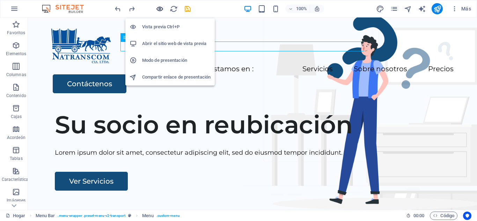
click at [163, 9] on icon "button" at bounding box center [160, 9] width 8 height 8
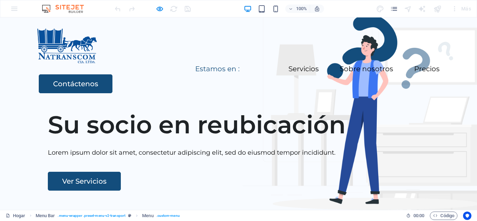
click at [195, 65] on font "Estamos en :" at bounding box center [217, 69] width 44 height 8
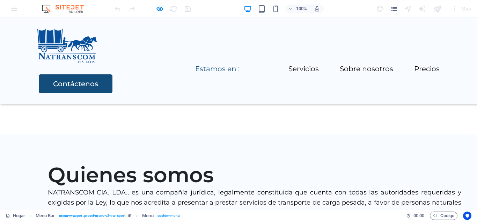
scroll to position [1366, 0]
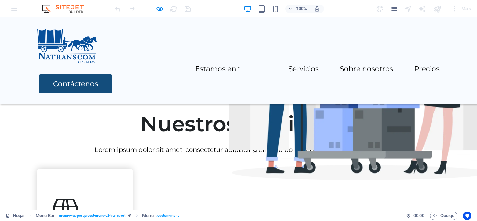
scroll to position [209, 0]
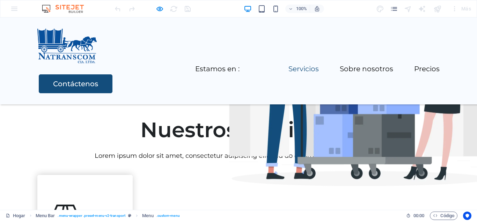
click at [288, 65] on font "Servicios" at bounding box center [303, 69] width 30 height 8
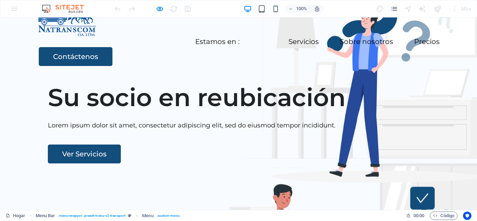
scroll to position [35, 0]
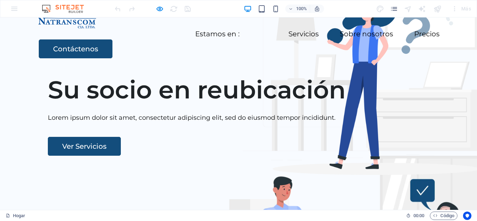
click at [64, 105] on font "Su socio en reubicación" at bounding box center [197, 90] width 298 height 30
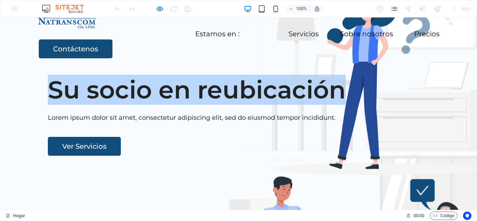
drag, startPoint x: 44, startPoint y: 120, endPoint x: 182, endPoint y: 152, distance: 141.5
click at [182, 105] on font "Su socio en reubicación" at bounding box center [197, 90] width 298 height 30
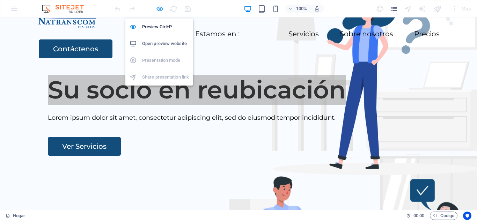
click at [158, 10] on icon "button" at bounding box center [160, 9] width 8 height 8
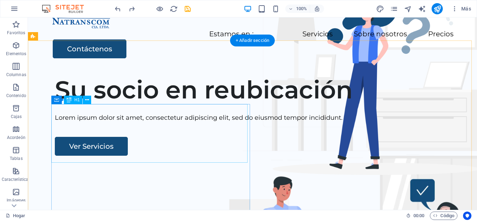
click at [55, 104] on div "Su socio en reubicación" at bounding box center [261, 89] width 413 height 29
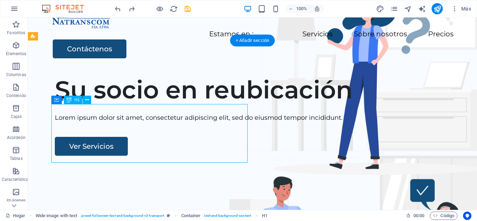
click at [197, 104] on div "Su socio en reubicación" at bounding box center [261, 89] width 413 height 29
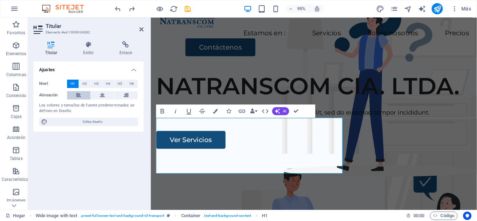
click at [80, 92] on icon at bounding box center [78, 95] width 5 height 8
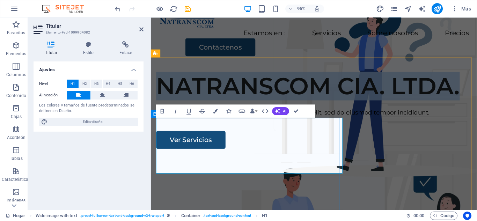
drag, startPoint x: 289, startPoint y: 176, endPoint x: 152, endPoint y: 132, distance: 144.4
click at [152, 132] on div "NATRANSCOM CIA. LTDA. Lorem ipsum dolor sit amet, consectetur adipiscing elit, …" at bounding box center [322, 115] width 343 height 81
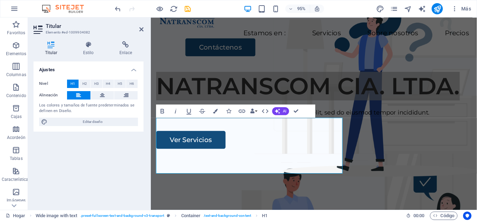
click at [50, 44] on icon at bounding box center [51, 44] width 35 height 7
click at [161, 111] on icon "button" at bounding box center [162, 111] width 3 height 5
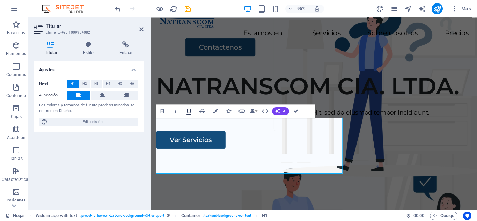
click at [186, 110] on icon "button" at bounding box center [189, 111] width 8 height 8
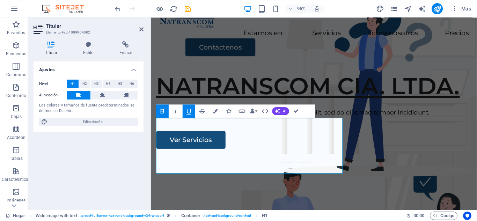
click at [186, 110] on icon "button" at bounding box center [189, 111] width 8 height 8
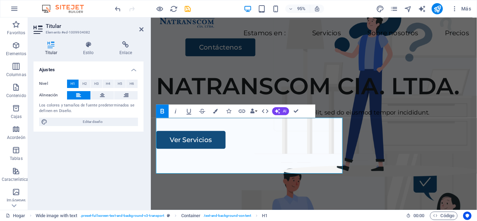
click at [162, 111] on icon "button" at bounding box center [162, 111] width 3 height 5
click at [85, 84] on font "H2" at bounding box center [84, 84] width 5 height 4
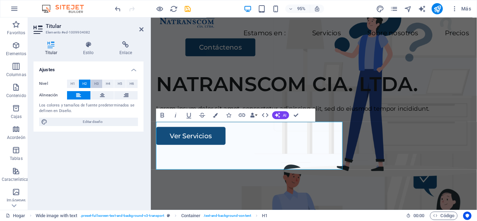
click at [97, 83] on font "H3" at bounding box center [96, 84] width 5 height 4
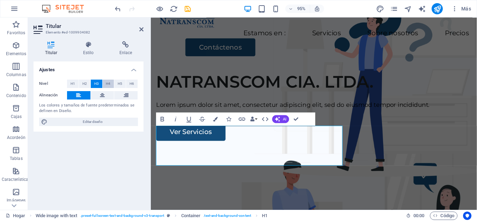
click at [111, 85] on button "H4" at bounding box center [109, 84] width 12 height 8
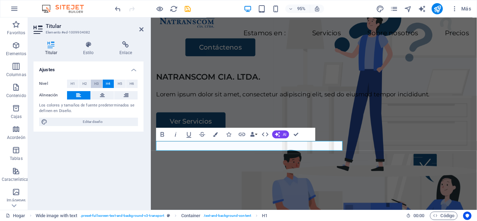
click at [96, 84] on font "H3" at bounding box center [96, 84] width 5 height 4
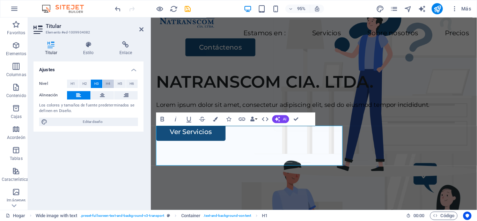
click at [109, 85] on font "H4" at bounding box center [108, 84] width 5 height 4
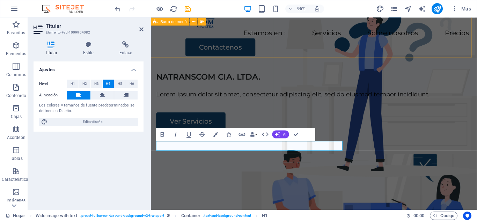
click at [319, 39] on div "Menú Estamos en : Servicios Sobre nosotros Precios Contáctenos" at bounding box center [322, 26] width 343 height 87
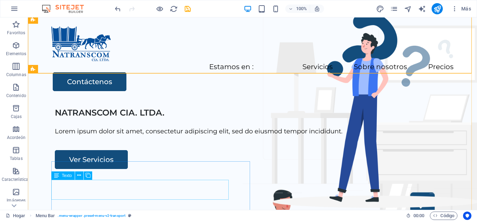
scroll to position [0, 0]
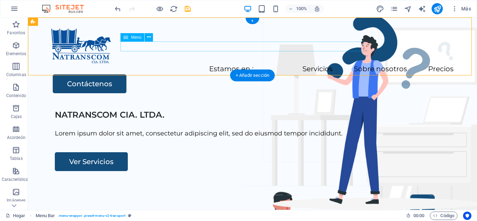
click at [132, 64] on nav "Estamos en : Servicios Sobre nosotros Precios" at bounding box center [252, 69] width 402 height 10
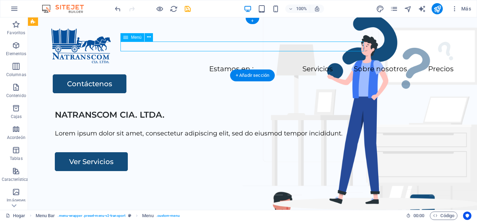
click at [132, 64] on nav "Estamos en : Servicios Sobre nosotros Precios" at bounding box center [252, 69] width 402 height 10
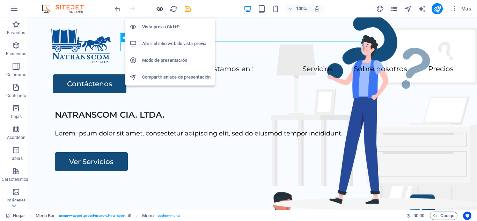
click at [162, 10] on icon "button" at bounding box center [160, 9] width 8 height 8
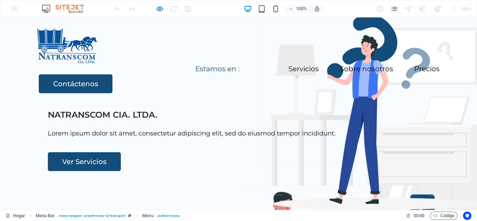
click at [195, 65] on font "Estamos en :" at bounding box center [217, 69] width 44 height 8
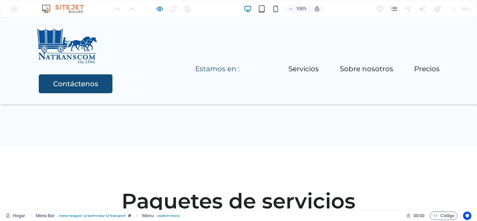
scroll to position [1366, 0]
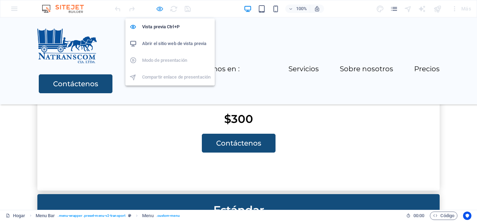
click at [161, 12] on icon "button" at bounding box center [160, 9] width 8 height 8
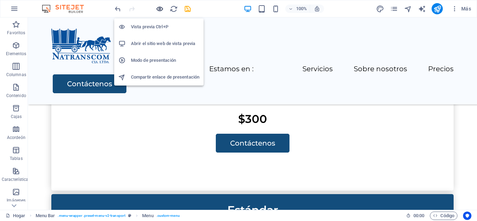
scroll to position [1403, 0]
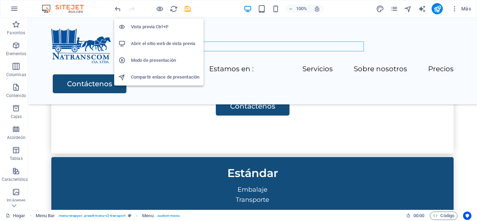
click at [147, 43] on font "Abrir el sitio web de vista previa" at bounding box center [163, 43] width 64 height 5
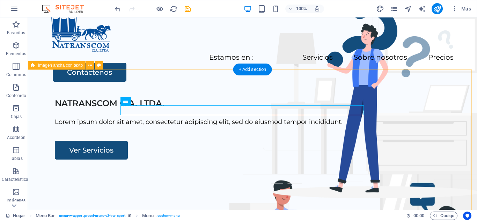
scroll to position [0, 0]
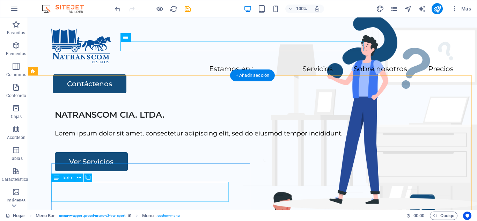
click at [72, 139] on div "Lorem ipsum dolor sit amet, consectetur adipiscing elit, sed do eiusmod tempor …" at bounding box center [261, 133] width 413 height 10
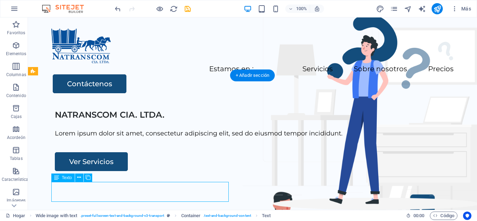
click at [149, 139] on div "Lorem ipsum dolor sit amet, consectetur adipiscing elit, sed do eiusmod tempor …" at bounding box center [261, 133] width 413 height 10
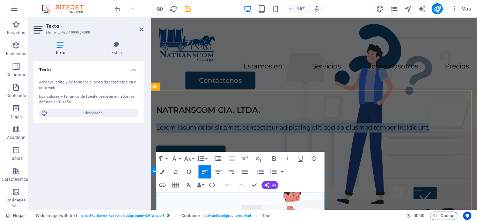
drag, startPoint x: 268, startPoint y: 215, endPoint x: 155, endPoint y: 203, distance: 113.5
click at [155, 171] on div "NATRANSCOM CIA. LTDA. Lorem ipsum dolor sit amet, consectetur adipiscing elit, …" at bounding box center [322, 140] width 343 height 61
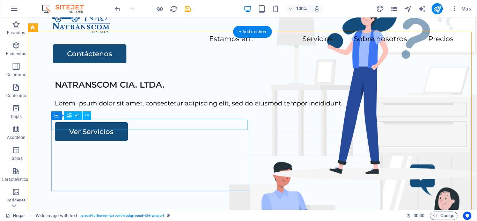
scroll to position [70, 0]
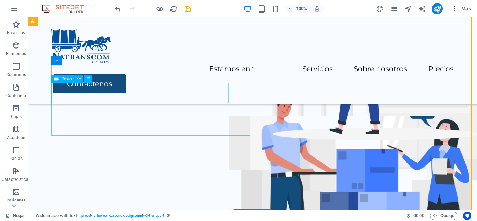
click at [96, 40] on div "Lorem ipsum dolor sit amet, consectetur adipiscing elit, sed do eiusmod tempor …" at bounding box center [261, 35] width 413 height 10
click at [56, 77] on icon at bounding box center [56, 79] width 5 height 8
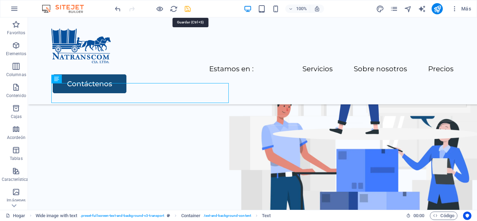
click at [185, 7] on icon "ahorrar" at bounding box center [188, 9] width 8 height 8
checkbox input "false"
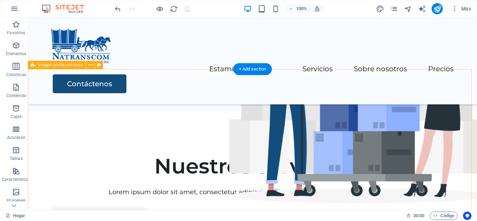
scroll to position [0, 0]
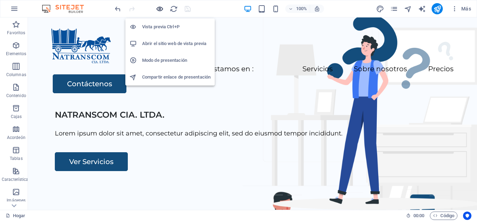
click at [161, 9] on icon "button" at bounding box center [160, 9] width 8 height 8
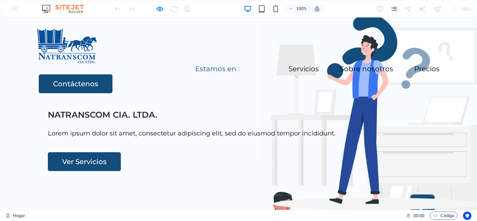
click at [195, 65] on font "Estamos en :" at bounding box center [217, 69] width 44 height 8
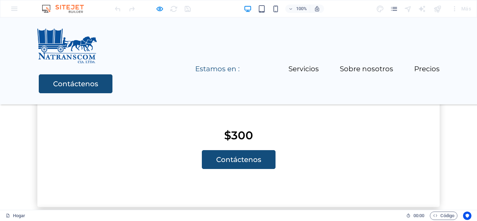
scroll to position [1366, 0]
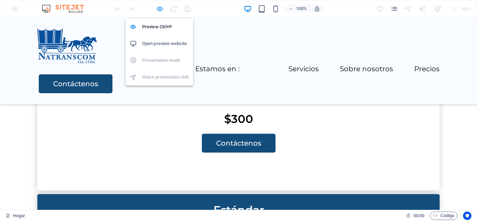
click at [157, 8] on icon "button" at bounding box center [160, 9] width 8 height 8
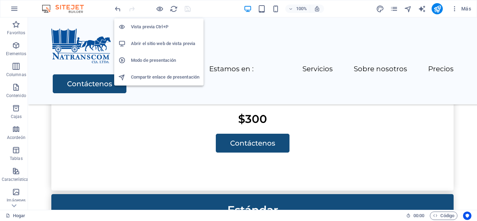
scroll to position [1403, 0]
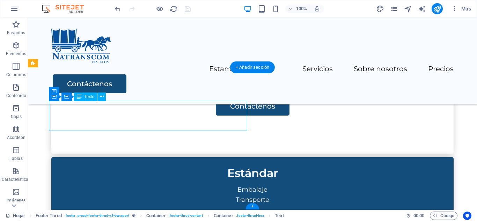
drag, startPoint x: 52, startPoint y: 105, endPoint x: 148, endPoint y: 116, distance: 96.2
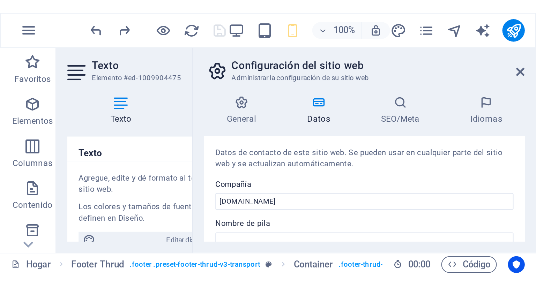
scroll to position [1172, 0]
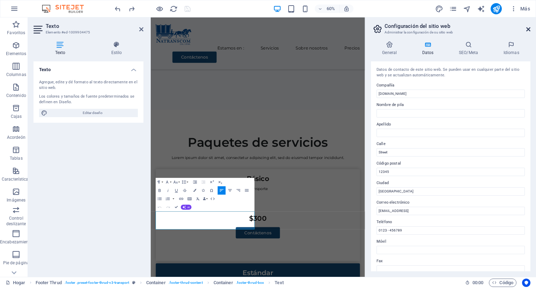
click at [528, 27] on icon at bounding box center [529, 30] width 4 height 6
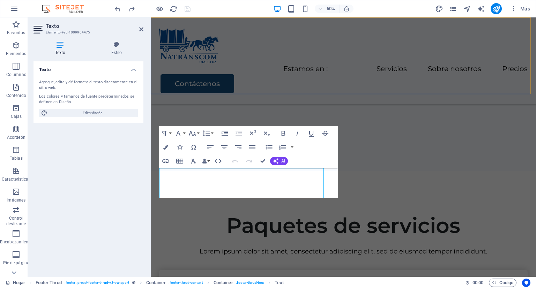
scroll to position [1345, 0]
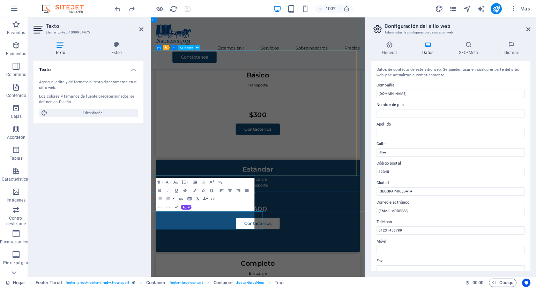
scroll to position [1172, 0]
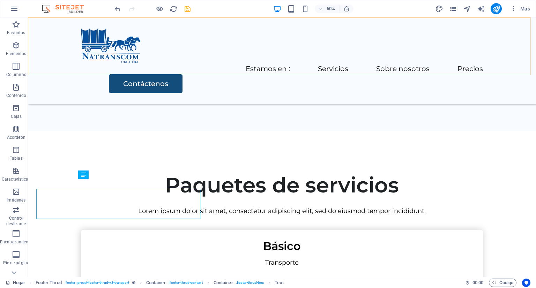
scroll to position [1324, 0]
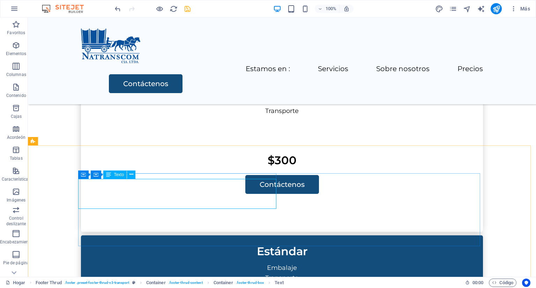
click at [118, 177] on font "Texto" at bounding box center [119, 174] width 10 height 5
click at [122, 175] on font "Texto" at bounding box center [119, 174] width 10 height 5
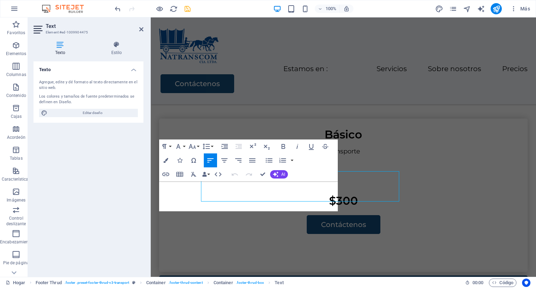
scroll to position [1332, 0]
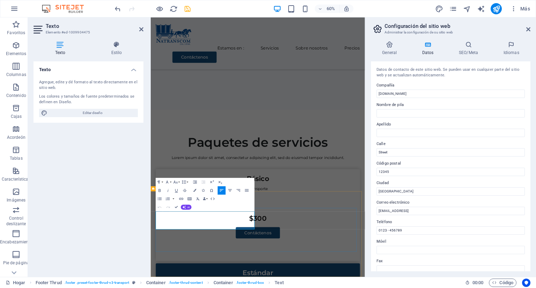
click at [142, 28] on icon at bounding box center [141, 30] width 4 height 6
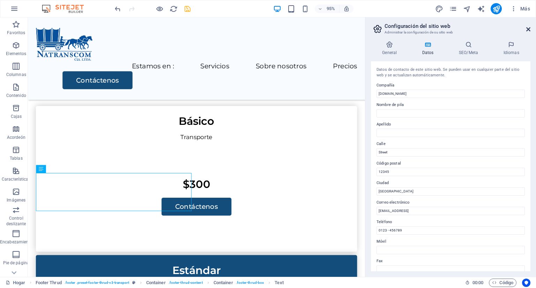
click at [528, 29] on icon at bounding box center [529, 30] width 4 height 6
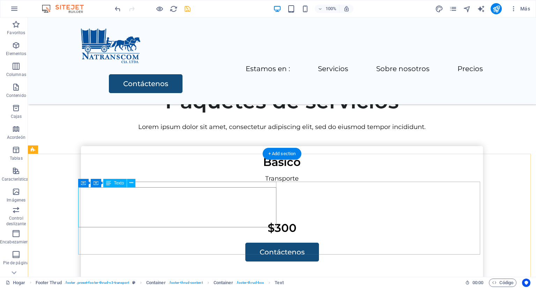
scroll to position [1335, 0]
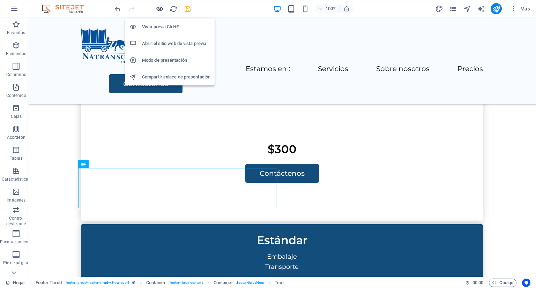
click at [157, 6] on icon "button" at bounding box center [160, 9] width 8 height 8
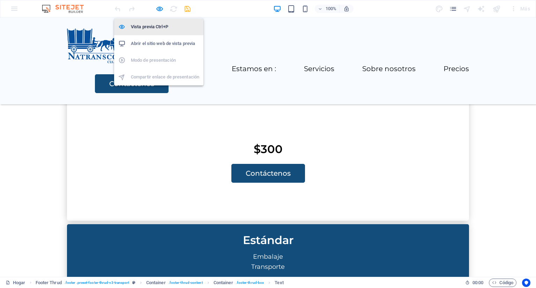
scroll to position [1296, 0]
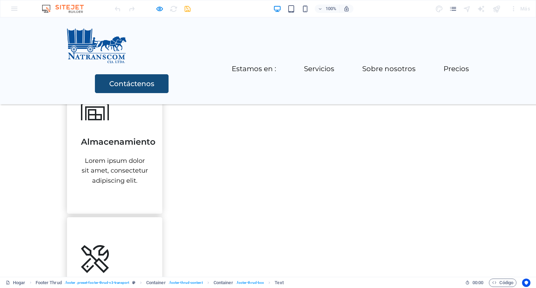
scroll to position [507, 0]
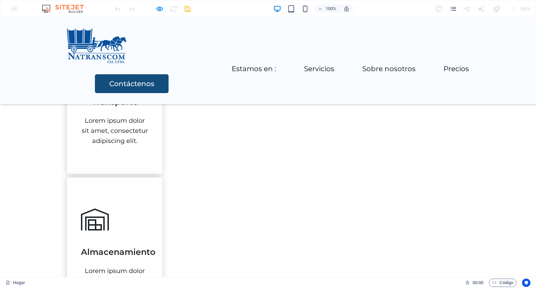
click at [444, 65] on font "Precios" at bounding box center [456, 69] width 25 height 8
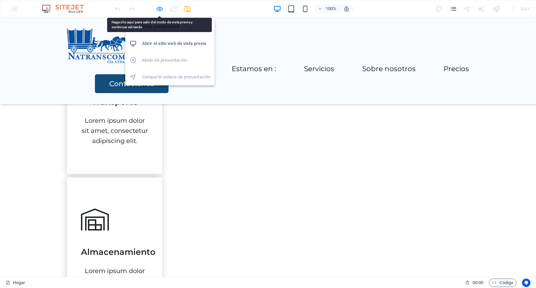
click at [157, 9] on icon "button" at bounding box center [160, 9] width 8 height 8
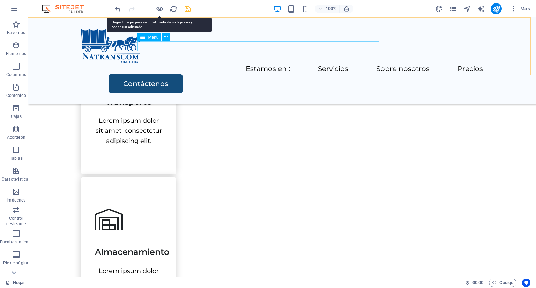
click at [365, 64] on nav "Estamos en : Servicios Sobre nosotros Precios" at bounding box center [282, 69] width 402 height 10
select select
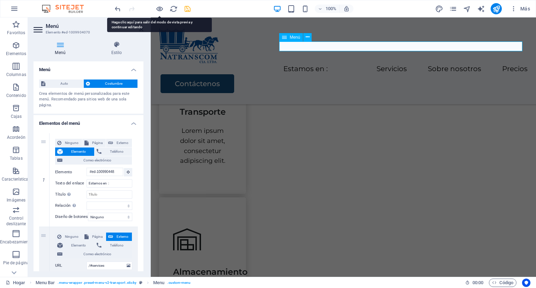
click at [501, 64] on nav "Estamos en : Servicios Sobre nosotros Precios" at bounding box center [343, 69] width 369 height 10
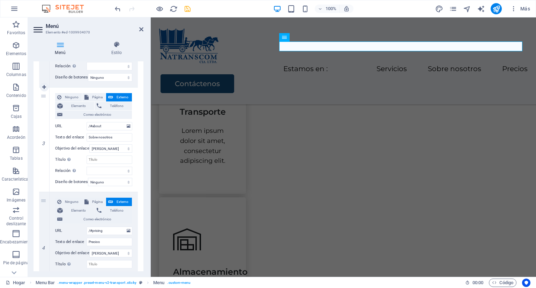
scroll to position [279, 0]
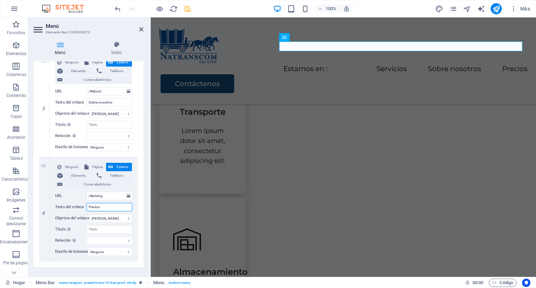
click at [113, 207] on input "Precios" at bounding box center [110, 207] width 46 height 8
type input "P"
select select
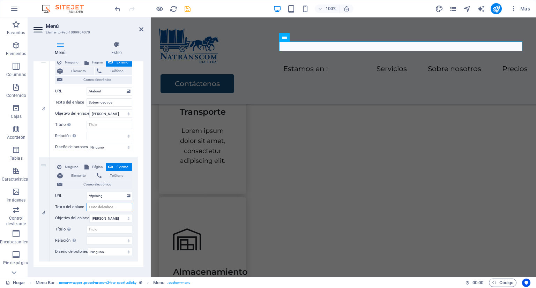
select select
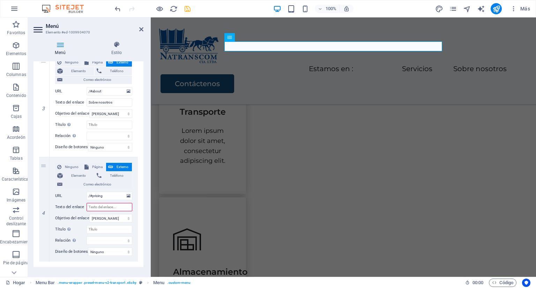
type input "C"
select select
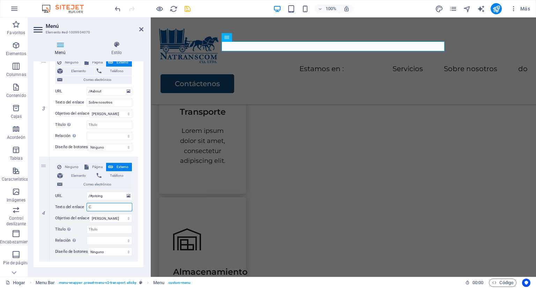
type input "CO"
select select
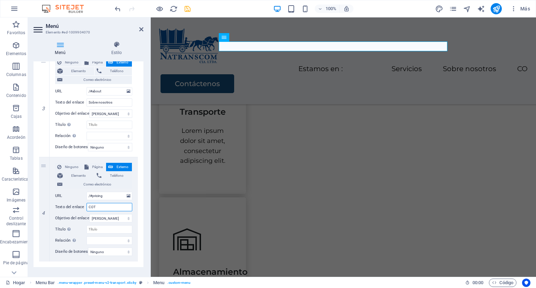
type input "COTI"
select select
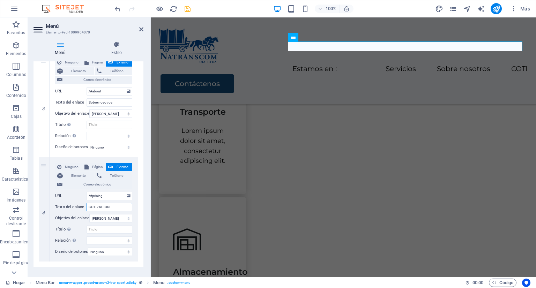
type input "COTIZACION"
select select
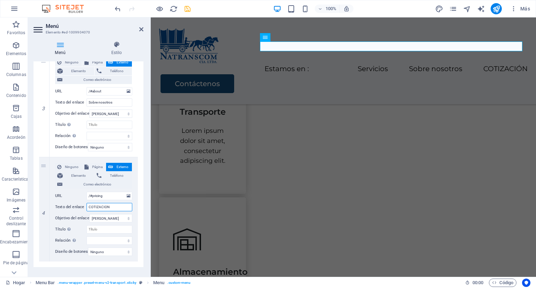
type input "COTIZACION"
select select
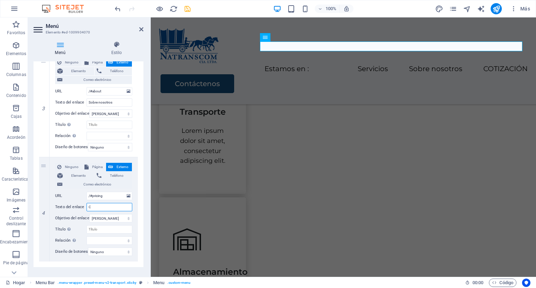
type input "Co"
select select
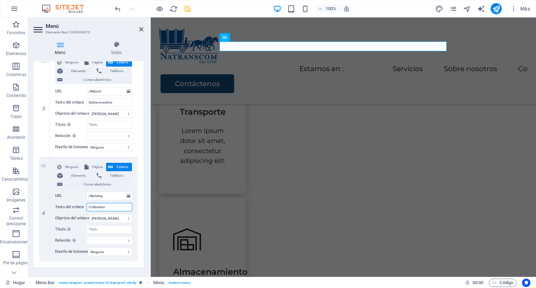
type input "Cotizacion"
select select
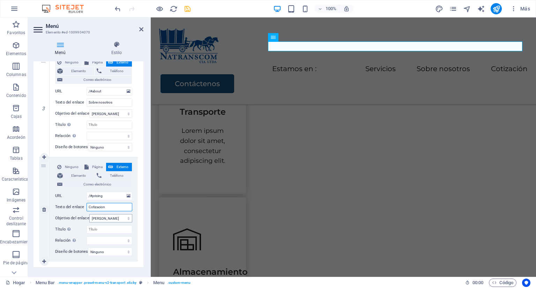
type input "Cotizacion"
click at [124, 220] on select "Nueva pestaña Misma pestaña Cubrir" at bounding box center [110, 218] width 43 height 8
click at [140, 29] on icon at bounding box center [141, 30] width 4 height 6
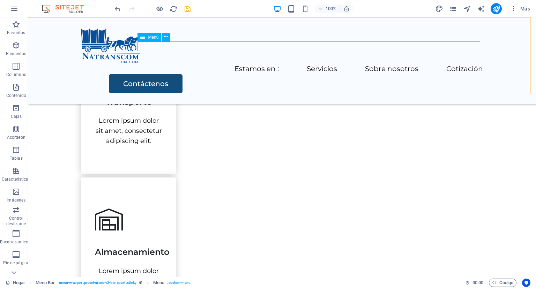
click at [454, 64] on nav "Estamos en : Servicios Sobre nosotros Cotización" at bounding box center [282, 69] width 402 height 10
select select
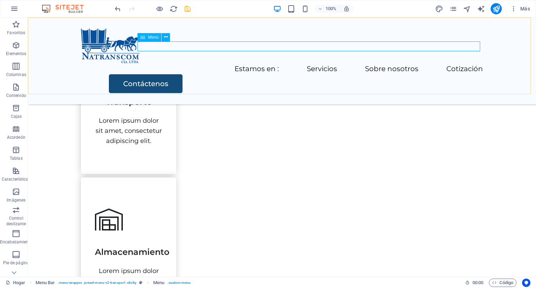
select select
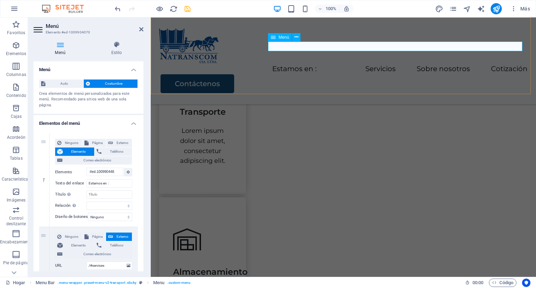
click at [454, 64] on nav "Estamos en : Servicios Sobre nosotros Cotización" at bounding box center [343, 69] width 369 height 10
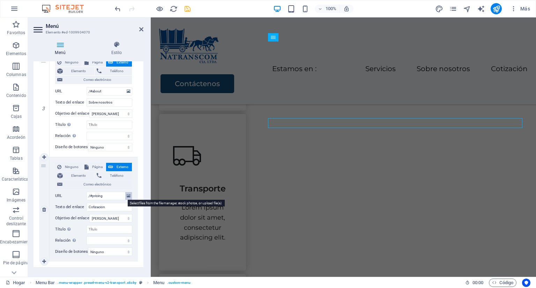
click at [127, 196] on icon at bounding box center [129, 196] width 4 height 8
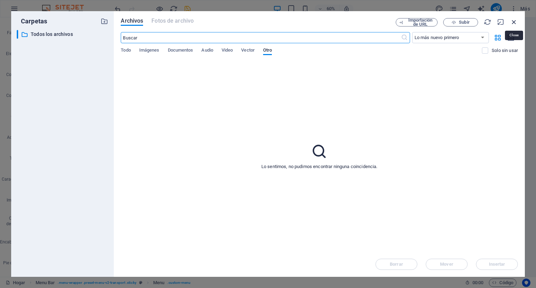
click at [514, 21] on icon "button" at bounding box center [514, 22] width 8 height 8
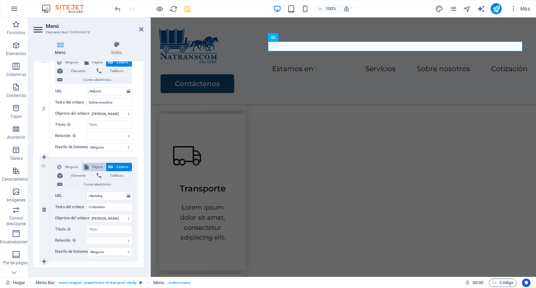
click at [99, 169] on font "Página" at bounding box center [97, 167] width 10 height 4
select select
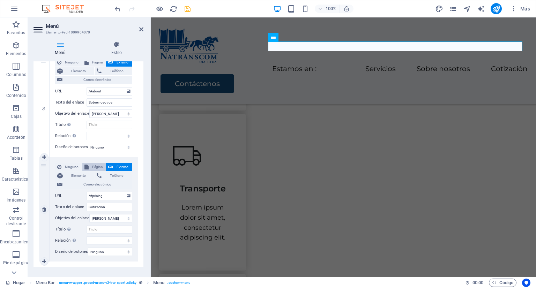
select select
click at [117, 168] on font "Externo" at bounding box center [123, 167] width 12 height 4
select select
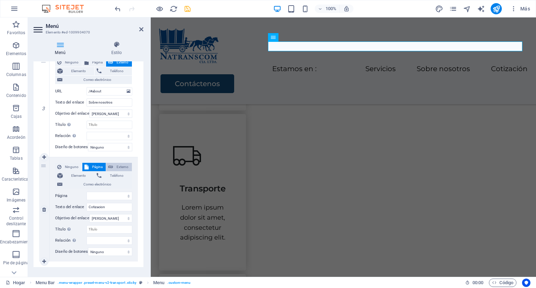
select select "blank"
select select
drag, startPoint x: 140, startPoint y: 29, endPoint x: 112, endPoint y: 11, distance: 32.9
click at [140, 29] on icon at bounding box center [141, 30] width 4 height 6
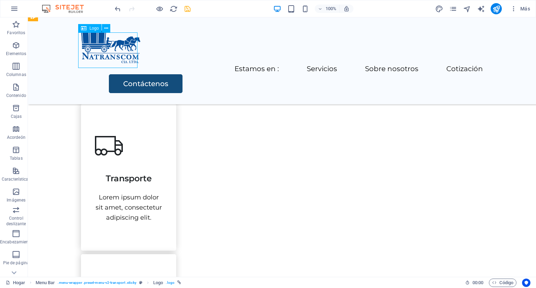
scroll to position [419, 0]
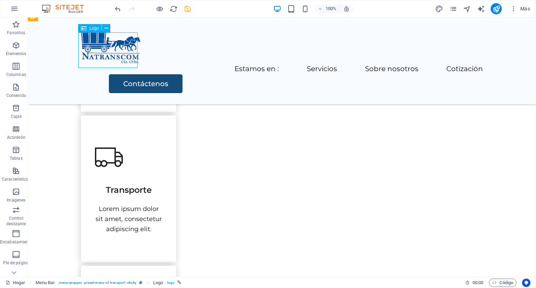
drag, startPoint x: 97, startPoint y: 42, endPoint x: 80, endPoint y: 42, distance: 17.8
click at [81, 42] on div at bounding box center [282, 47] width 402 height 36
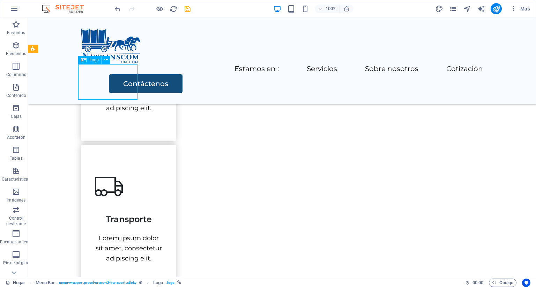
scroll to position [378, 0]
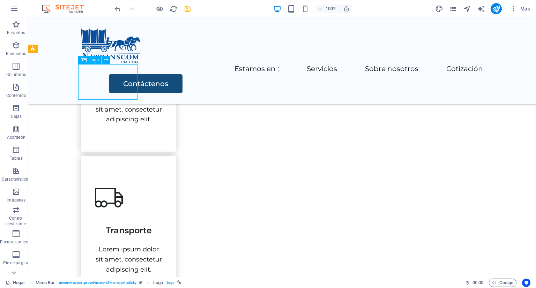
drag, startPoint x: 94, startPoint y: 57, endPoint x: 93, endPoint y: 41, distance: 16.1
click at [93, 41] on div at bounding box center [282, 47] width 402 height 36
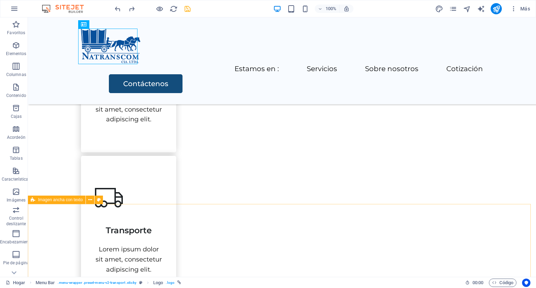
click at [107, 204] on div "Imagen ancha con texto" at bounding box center [68, 200] width 80 height 9
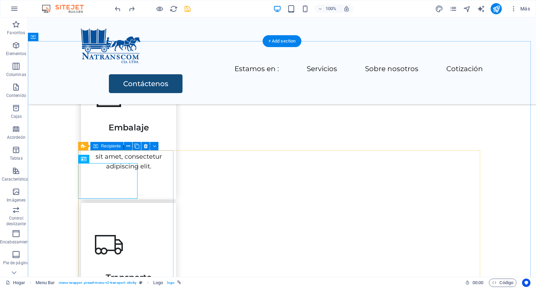
scroll to position [239, 0]
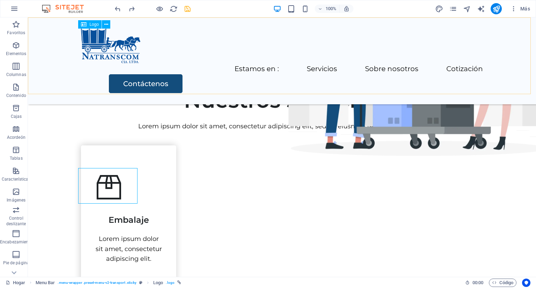
click at [91, 23] on font "Logo" at bounding box center [93, 24] width 9 height 5
click at [93, 23] on font "Logo" at bounding box center [93, 24] width 9 height 5
select select "px"
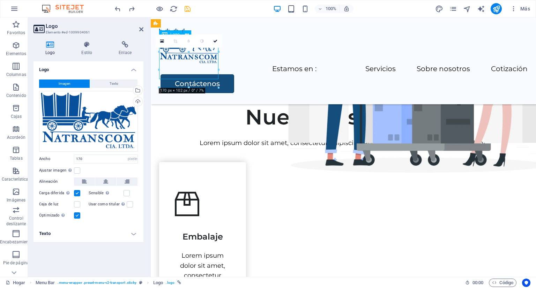
scroll to position [211, 0]
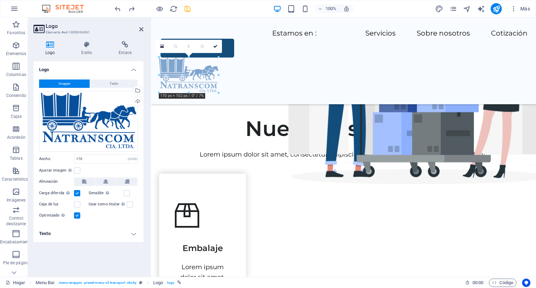
drag, startPoint x: 184, startPoint y: 46, endPoint x: 191, endPoint y: 82, distance: 37.0
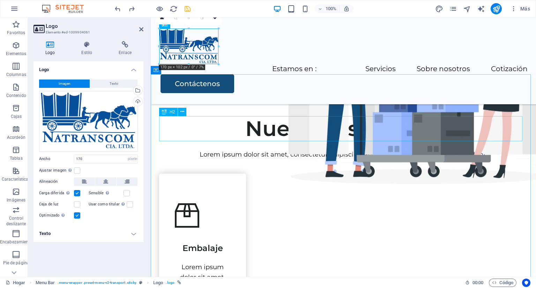
click at [187, 123] on div "Nuestros servicios" at bounding box center [343, 128] width 369 height 25
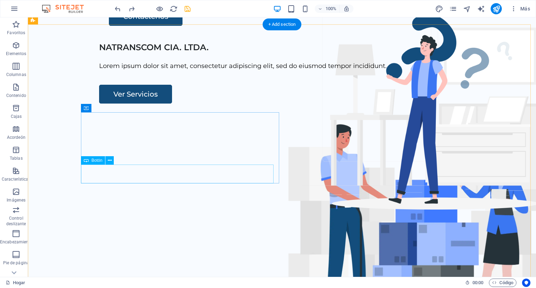
scroll to position [70, 0]
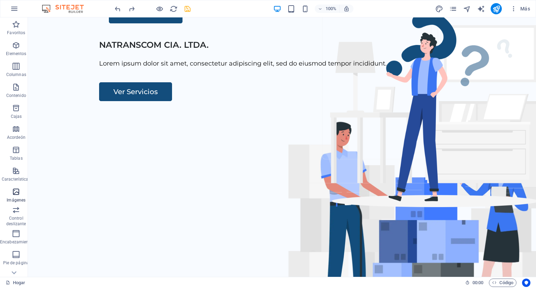
click at [17, 194] on icon "button" at bounding box center [16, 192] width 8 height 8
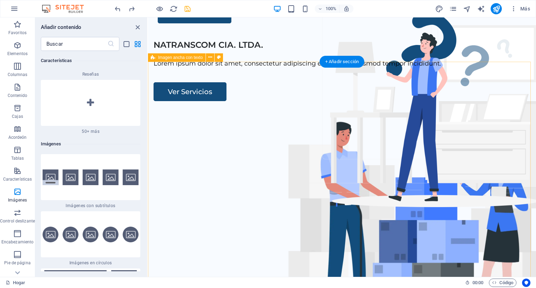
scroll to position [0, 0]
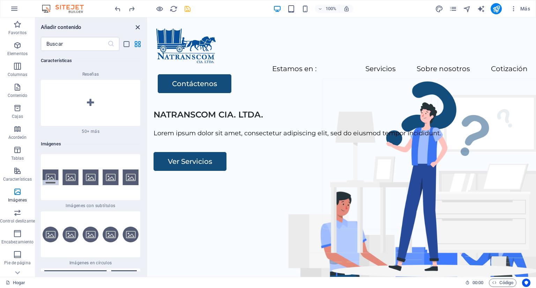
click at [137, 25] on icon "cerrar panel" at bounding box center [138, 27] width 8 height 8
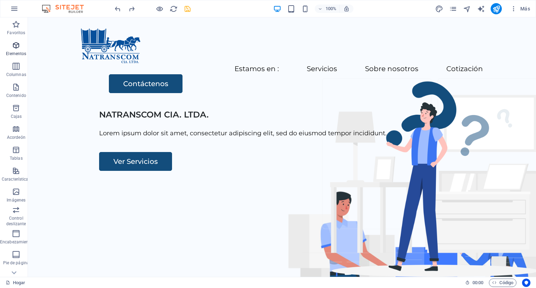
click at [13, 43] on icon "button" at bounding box center [16, 45] width 8 height 8
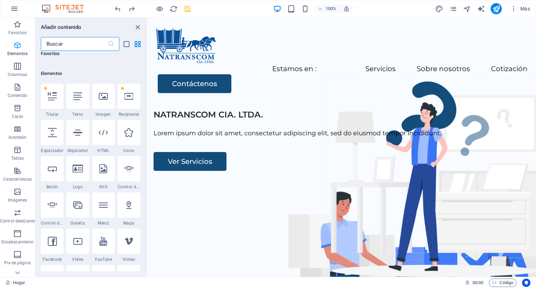
scroll to position [131, 0]
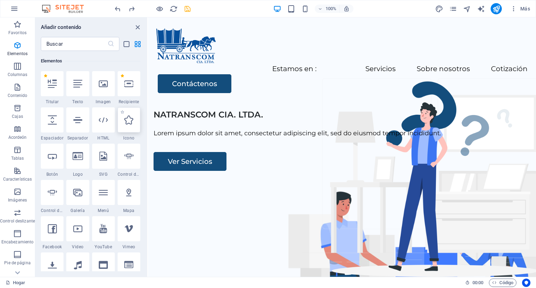
click at [130, 125] on div at bounding box center [129, 120] width 23 height 25
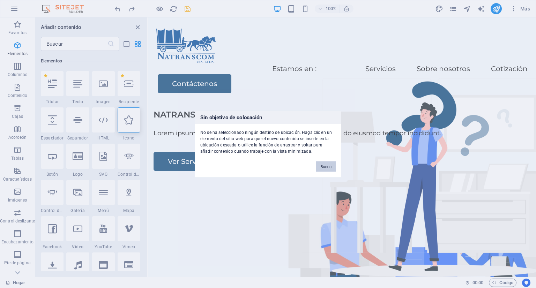
click at [326, 168] on font "Bueno" at bounding box center [326, 167] width 11 height 4
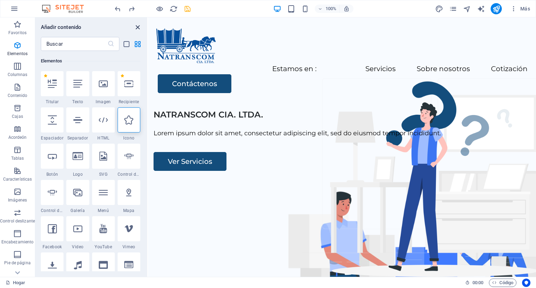
click at [136, 25] on icon "cerrar panel" at bounding box center [138, 27] width 8 height 8
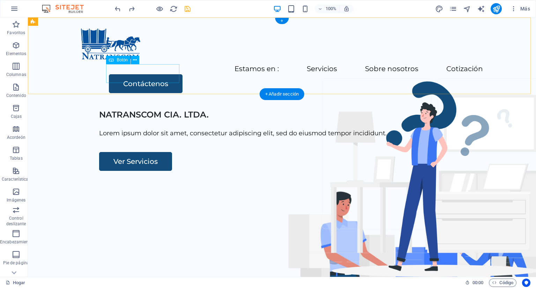
click at [148, 74] on div "Contáctenos" at bounding box center [296, 83] width 374 height 19
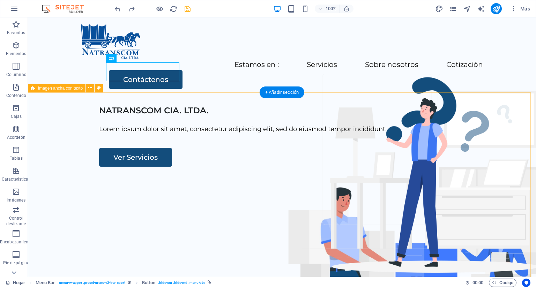
scroll to position [0, 0]
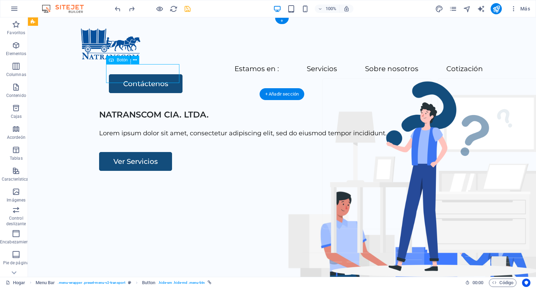
click at [144, 74] on div "Contáctenos" at bounding box center [296, 83] width 374 height 19
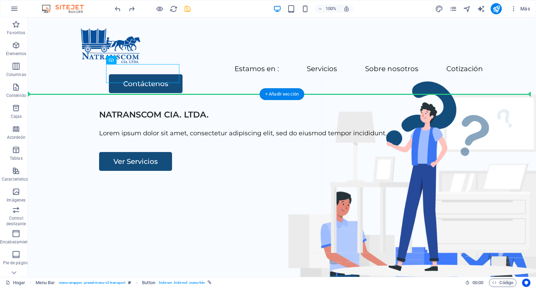
drag, startPoint x: 149, startPoint y: 73, endPoint x: 106, endPoint y: 105, distance: 53.8
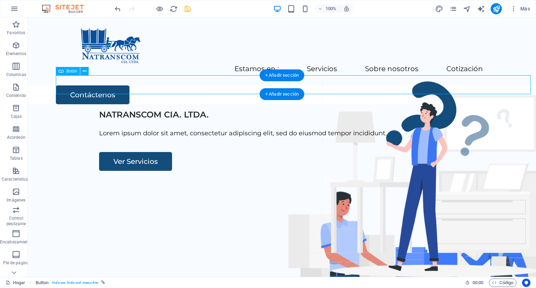
drag, startPoint x: 115, startPoint y: 83, endPoint x: 138, endPoint y: 84, distance: 23.8
click at [150, 86] on div "Contáctenos" at bounding box center [296, 95] width 480 height 19
click at [113, 86] on div "Contáctenos" at bounding box center [296, 95] width 480 height 19
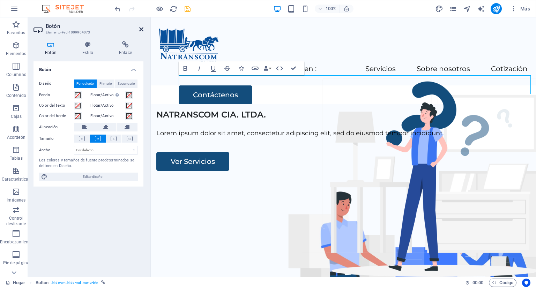
click at [140, 29] on icon at bounding box center [141, 30] width 4 height 6
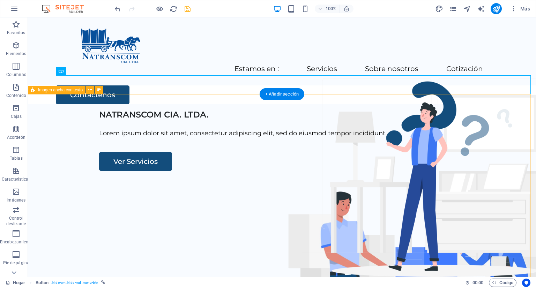
click at [143, 129] on div "NATRANSCOM CIA. LTDA. Lorem ipsum dolor sit amet, consectetur adipiscing elit, …" at bounding box center [282, 237] width 508 height 267
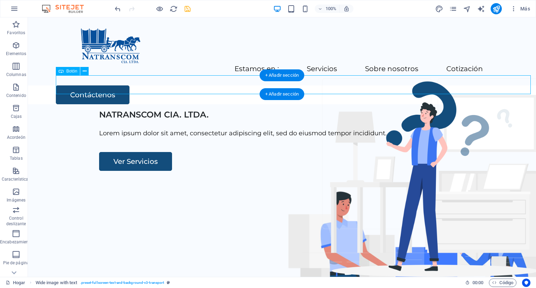
click at [64, 88] on div "Contáctenos" at bounding box center [296, 95] width 480 height 19
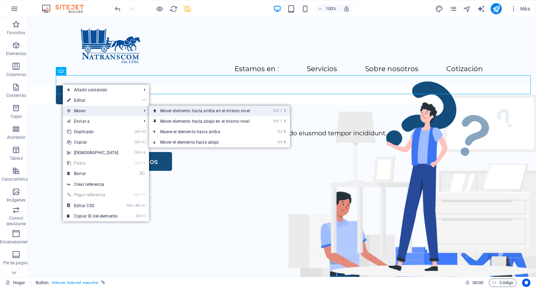
click at [165, 112] on font "Mover elemento hacia arriba en el mismo nivel" at bounding box center [205, 111] width 90 height 5
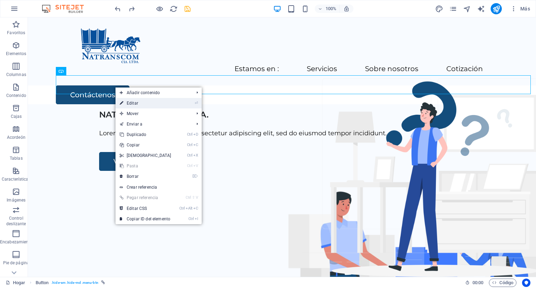
click at [133, 104] on font "Editar" at bounding box center [133, 103] width 12 height 5
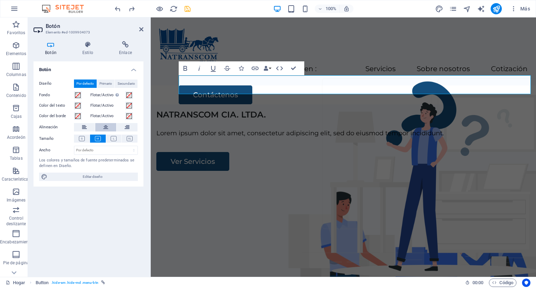
click at [105, 127] on icon at bounding box center [105, 127] width 5 height 8
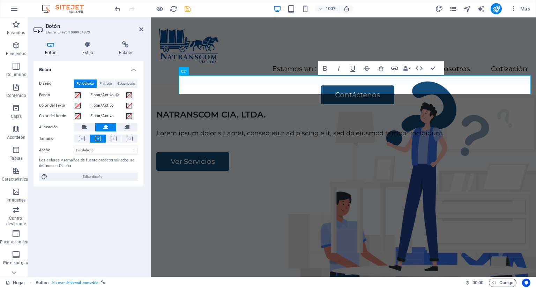
click at [105, 127] on icon at bounding box center [105, 127] width 5 height 8
click at [82, 138] on icon at bounding box center [82, 138] width 6 height 5
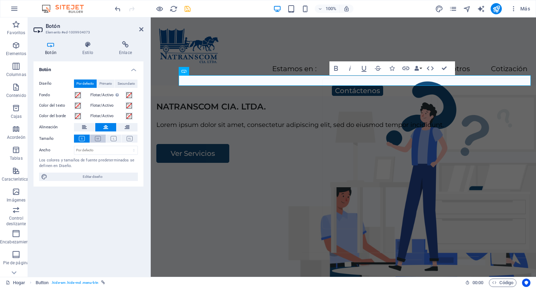
click at [96, 137] on icon at bounding box center [98, 138] width 6 height 5
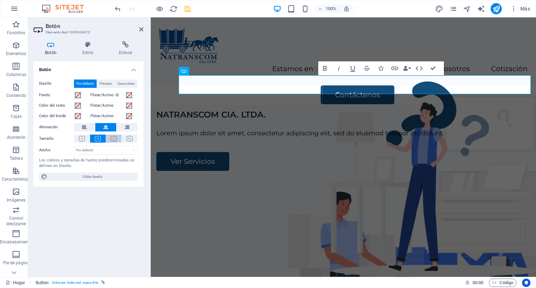
click at [111, 137] on icon at bounding box center [114, 138] width 6 height 5
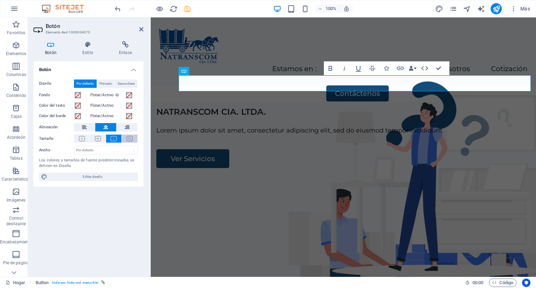
click at [128, 138] on icon at bounding box center [130, 138] width 6 height 5
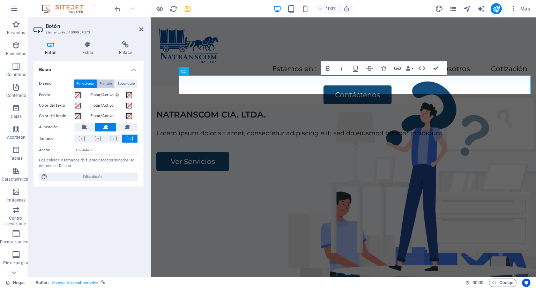
click at [106, 82] on font "Primario" at bounding box center [106, 84] width 13 height 4
click at [122, 84] on font "Secundario" at bounding box center [126, 84] width 17 height 4
click at [80, 84] on font "Por defecto" at bounding box center [84, 84] width 17 height 4
click at [83, 173] on span "Editar diseño" at bounding box center [93, 177] width 86 height 8
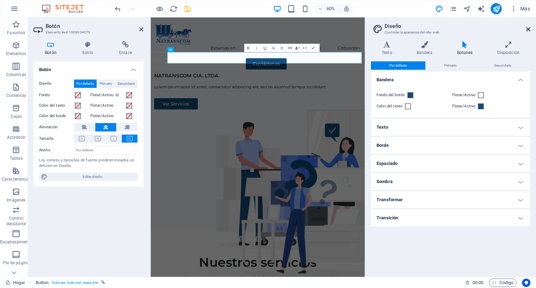
click at [528, 28] on icon at bounding box center [529, 30] width 4 height 6
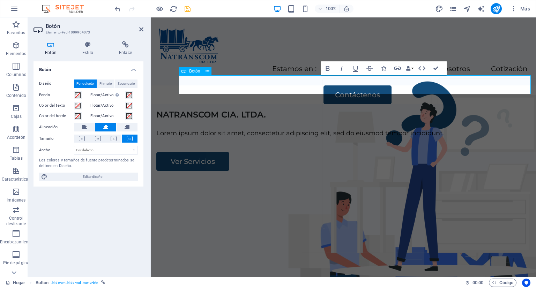
drag, startPoint x: 243, startPoint y: 80, endPoint x: 280, endPoint y: 79, distance: 37.4
click at [280, 86] on div "Contáctenos" at bounding box center [358, 95] width 358 height 19
click at [232, 86] on div "Contáctenos" at bounding box center [358, 95] width 358 height 19
click at [192, 114] on div "NATRANSCOM CIA. LTDA. Lorem ipsum dolor sit amet, consectetur adipiscing elit, …" at bounding box center [343, 237] width 385 height 267
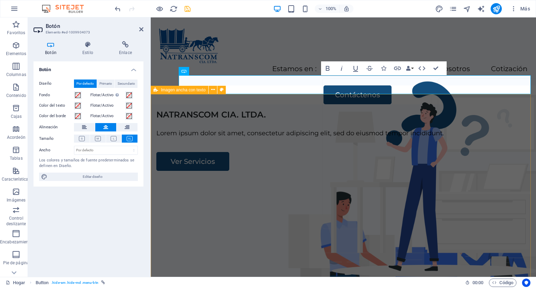
select select "px"
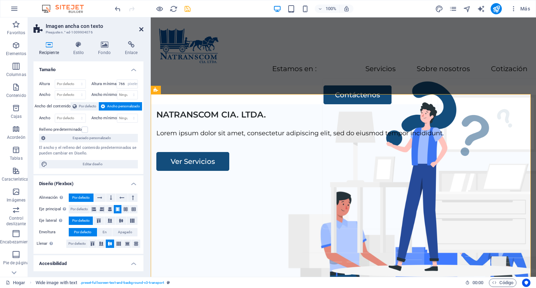
click at [141, 28] on icon at bounding box center [141, 30] width 4 height 6
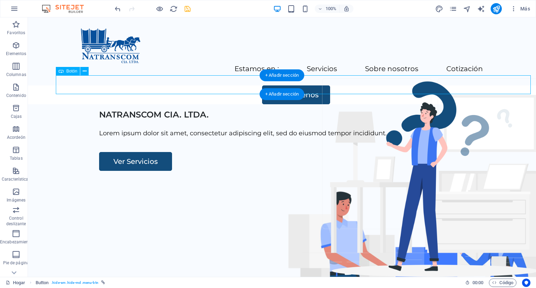
drag, startPoint x: 316, startPoint y: 81, endPoint x: 272, endPoint y: 86, distance: 44.2
click at [272, 86] on div "Contáctenos" at bounding box center [296, 95] width 480 height 19
drag, startPoint x: 267, startPoint y: 84, endPoint x: 157, endPoint y: 87, distance: 110.4
click at [157, 87] on div "Contáctenos" at bounding box center [296, 95] width 480 height 19
click at [266, 81] on div "+ Añadir sección" at bounding box center [282, 75] width 45 height 12
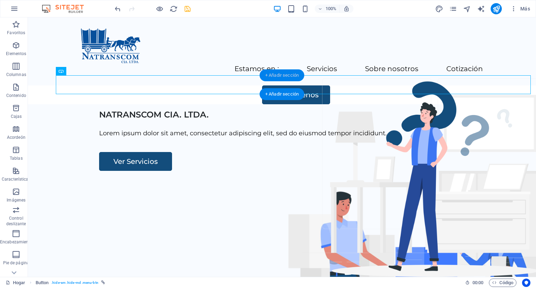
click at [146, 86] on div "Contáctenos" at bounding box center [296, 95] width 480 height 19
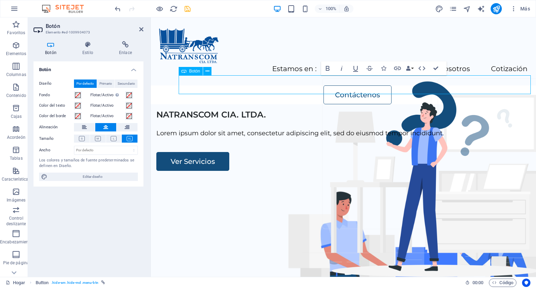
click at [325, 87] on link "Contáctenos" at bounding box center [358, 95] width 68 height 19
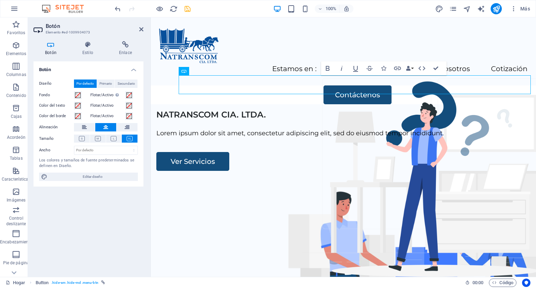
click at [51, 45] on icon at bounding box center [51, 44] width 35 height 7
click at [86, 43] on icon at bounding box center [88, 44] width 34 height 7
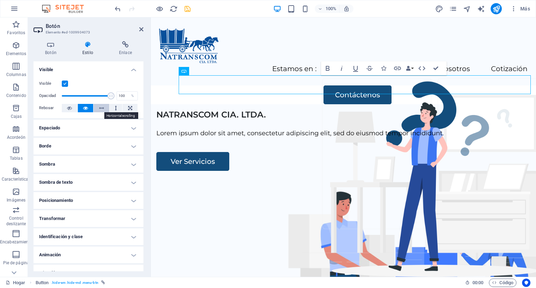
click at [100, 108] on icon at bounding box center [101, 108] width 5 height 8
drag, startPoint x: 108, startPoint y: 96, endPoint x: 69, endPoint y: 103, distance: 39.1
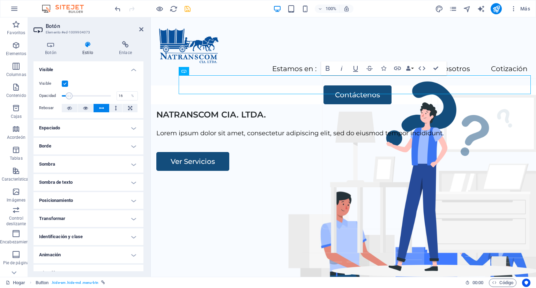
click at [69, 103] on div "Visible Opacidad 16 % Rebosar" at bounding box center [89, 96] width 110 height 44
drag, startPoint x: 69, startPoint y: 103, endPoint x: 79, endPoint y: 102, distance: 10.2
click at [79, 102] on div "Visible Opacidad 16 % Rebosar" at bounding box center [89, 96] width 110 height 44
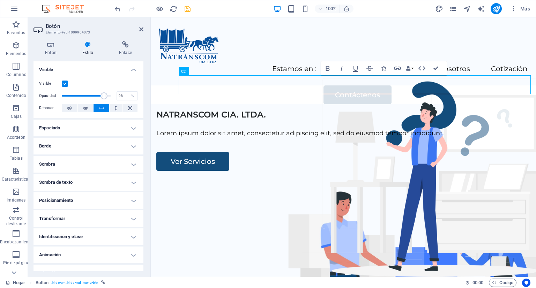
type input "100"
drag, startPoint x: 71, startPoint y: 98, endPoint x: 112, endPoint y: 94, distance: 42.1
click at [112, 94] on span at bounding box center [111, 96] width 7 height 7
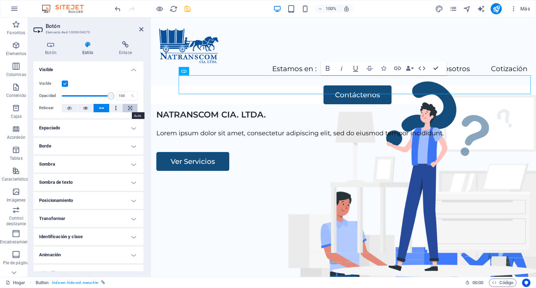
click at [128, 108] on icon at bounding box center [130, 108] width 4 height 8
click at [126, 106] on button at bounding box center [130, 108] width 15 height 8
click at [117, 108] on button at bounding box center [116, 108] width 13 height 8
drag, startPoint x: 117, startPoint y: 108, endPoint x: 113, endPoint y: 101, distance: 7.8
click at [113, 101] on div "Visible Opacidad 100 % Rebosar" at bounding box center [89, 96] width 110 height 44
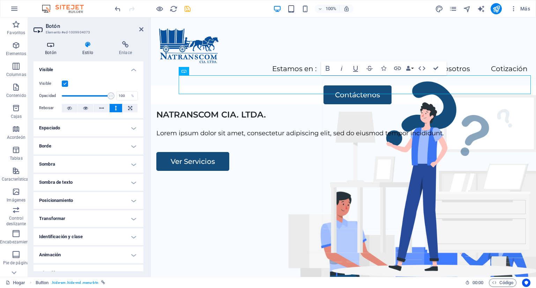
click at [53, 49] on h4 "Botón" at bounding box center [52, 48] width 37 height 15
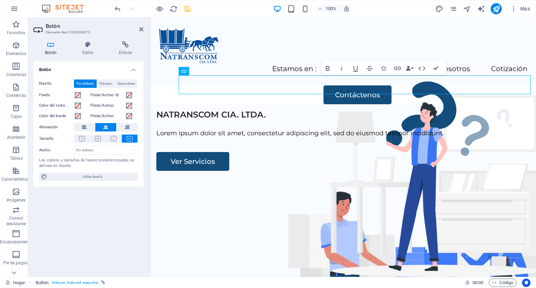
click at [49, 46] on icon at bounding box center [51, 44] width 35 height 7
click at [86, 127] on icon at bounding box center [84, 127] width 5 height 8
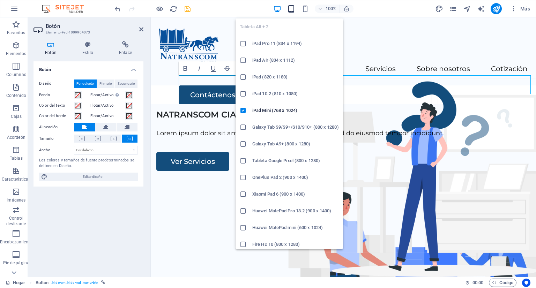
click at [291, 10] on icon "button" at bounding box center [291, 9] width 8 height 8
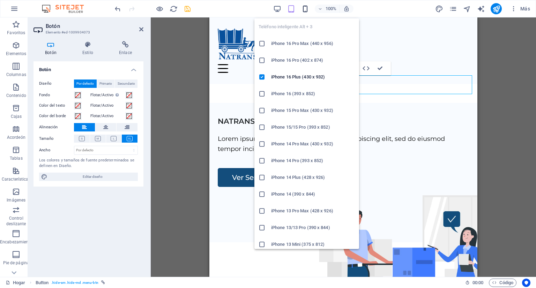
click at [306, 8] on icon "button" at bounding box center [305, 9] width 8 height 8
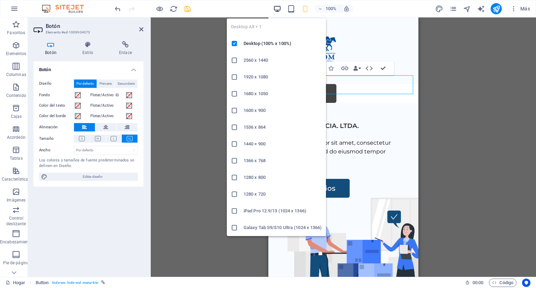
click at [278, 10] on icon "button" at bounding box center [277, 9] width 8 height 8
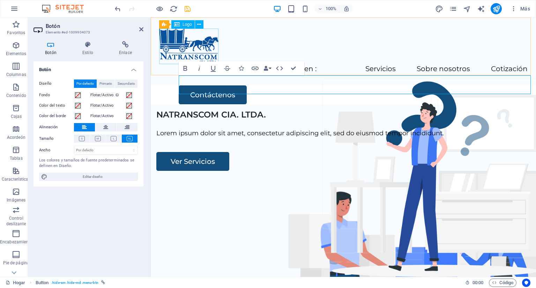
click at [175, 42] on div at bounding box center [343, 47] width 369 height 36
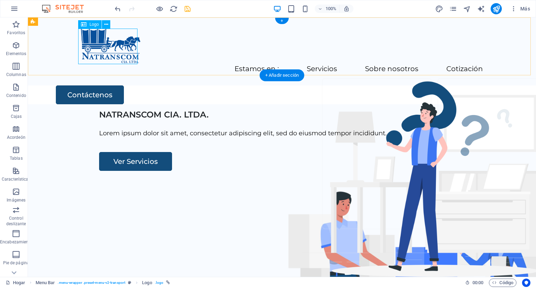
click at [92, 45] on div at bounding box center [282, 47] width 402 height 36
select select "px"
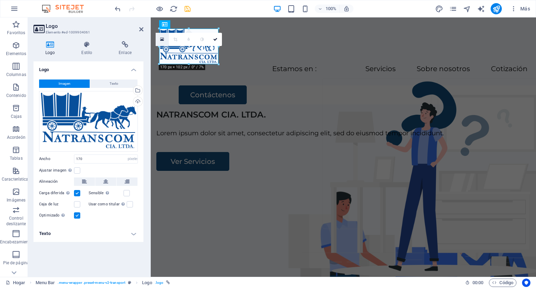
click at [161, 40] on icon at bounding box center [162, 39] width 4 height 5
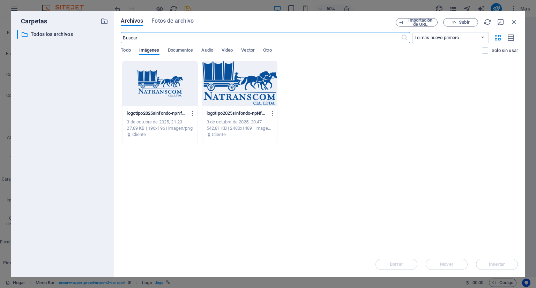
click at [228, 76] on div at bounding box center [240, 83] width 75 height 45
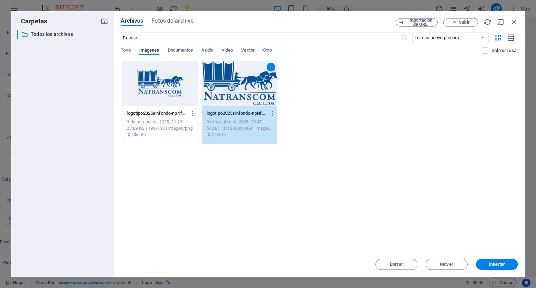
click at [149, 88] on div at bounding box center [160, 83] width 75 height 45
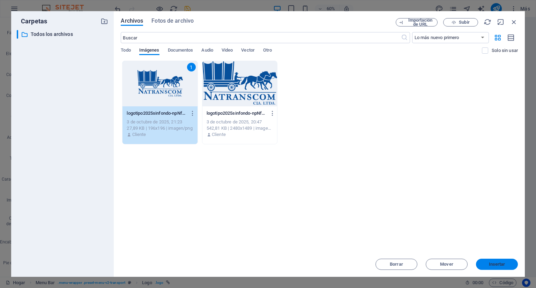
click at [493, 263] on font "Insertar" at bounding box center [497, 264] width 16 height 5
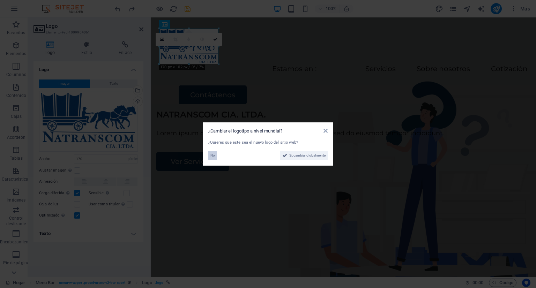
click at [211, 155] on font "No" at bounding box center [213, 156] width 5 height 4
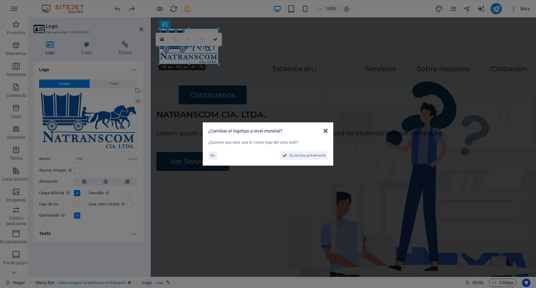
click at [325, 132] on icon at bounding box center [326, 131] width 4 height 6
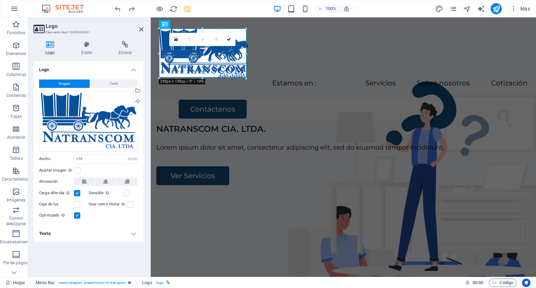
drag, startPoint x: 219, startPoint y: 28, endPoint x: 249, endPoint y: 37, distance: 30.9
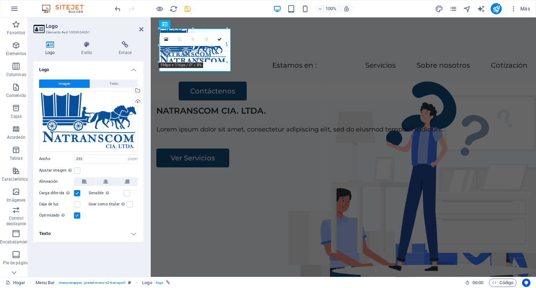
drag, startPoint x: 158, startPoint y: 54, endPoint x: 194, endPoint y: 59, distance: 35.9
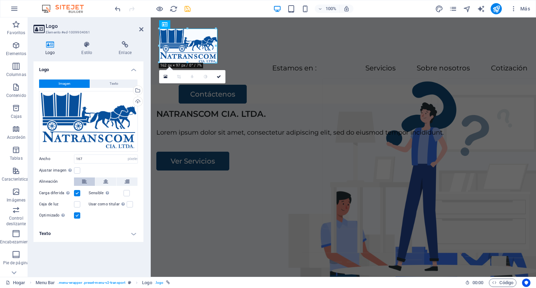
click at [86, 184] on icon at bounding box center [84, 182] width 5 height 8
click at [106, 181] on icon at bounding box center [105, 182] width 5 height 8
